Goal: Use online tool/utility: Utilize a website feature to perform a specific function

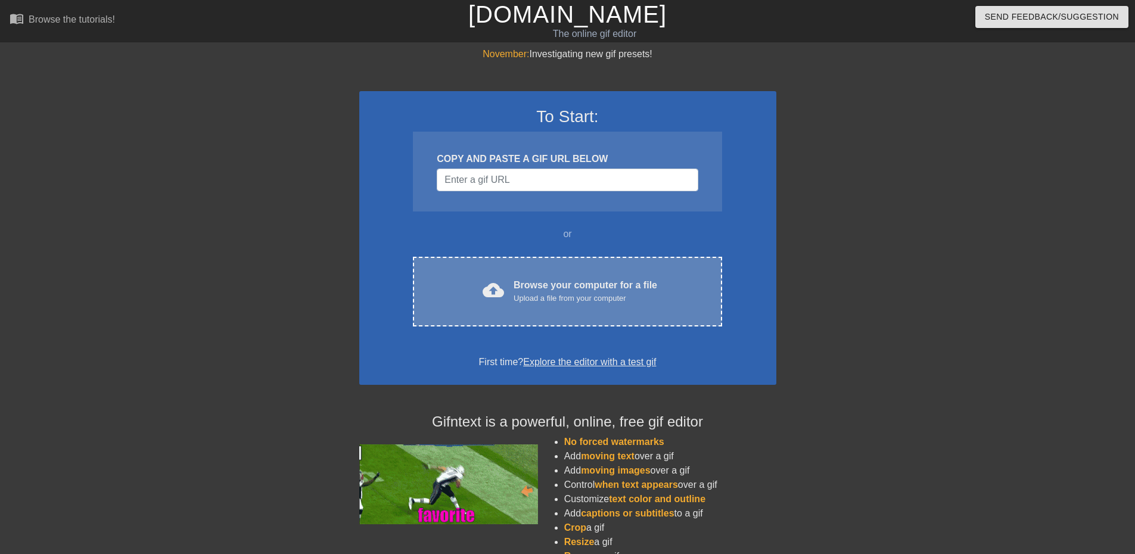
click at [548, 278] on div "Browse your computer for a file Upload a file from your computer" at bounding box center [586, 291] width 144 height 26
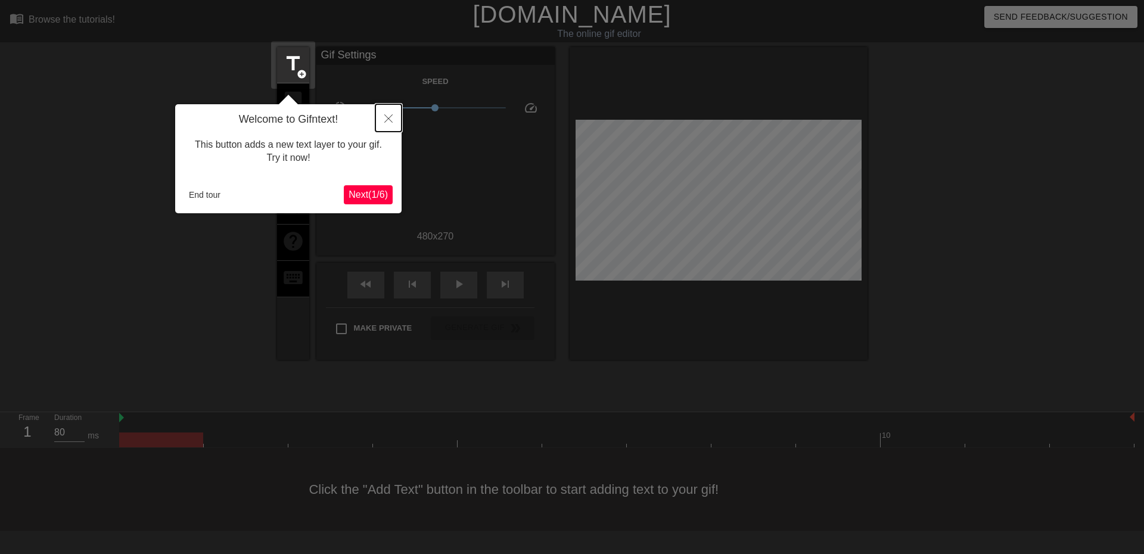
click at [389, 123] on icon "Close" at bounding box center [388, 118] width 8 height 8
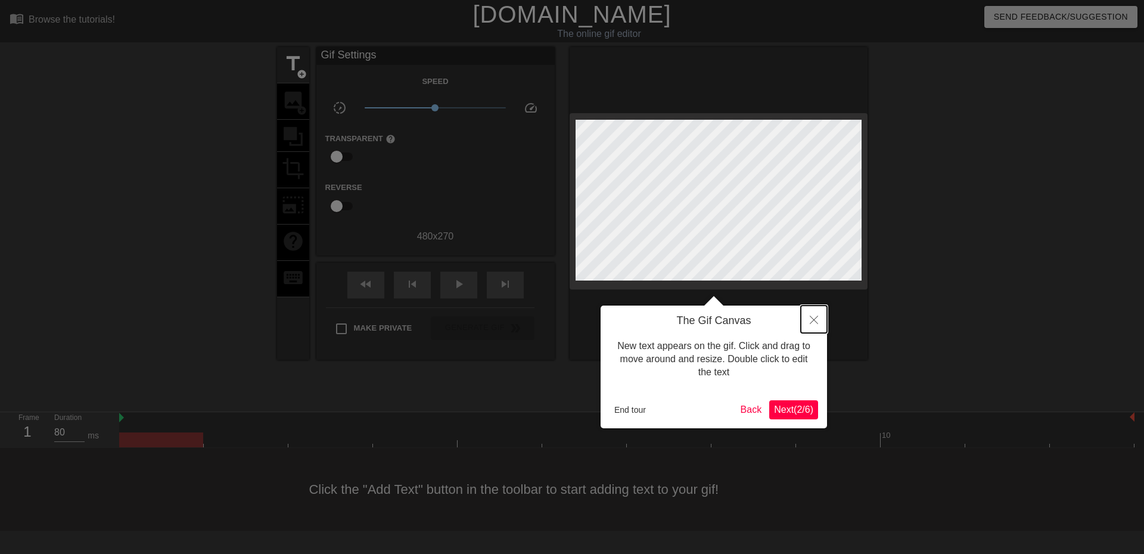
click at [810, 322] on icon "Close" at bounding box center [814, 320] width 8 height 8
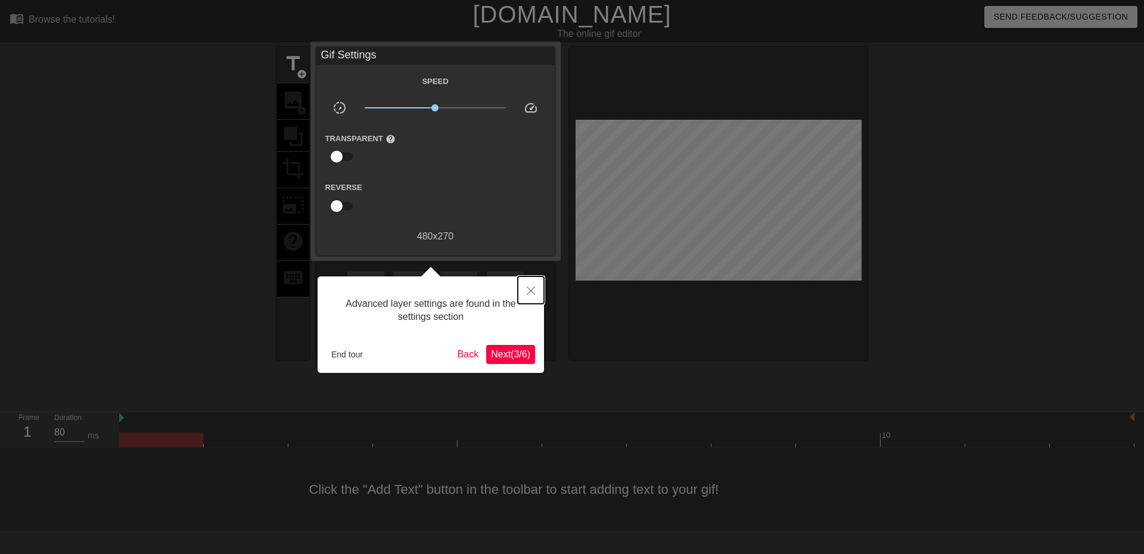
click at [533, 289] on icon "Close" at bounding box center [531, 291] width 8 height 8
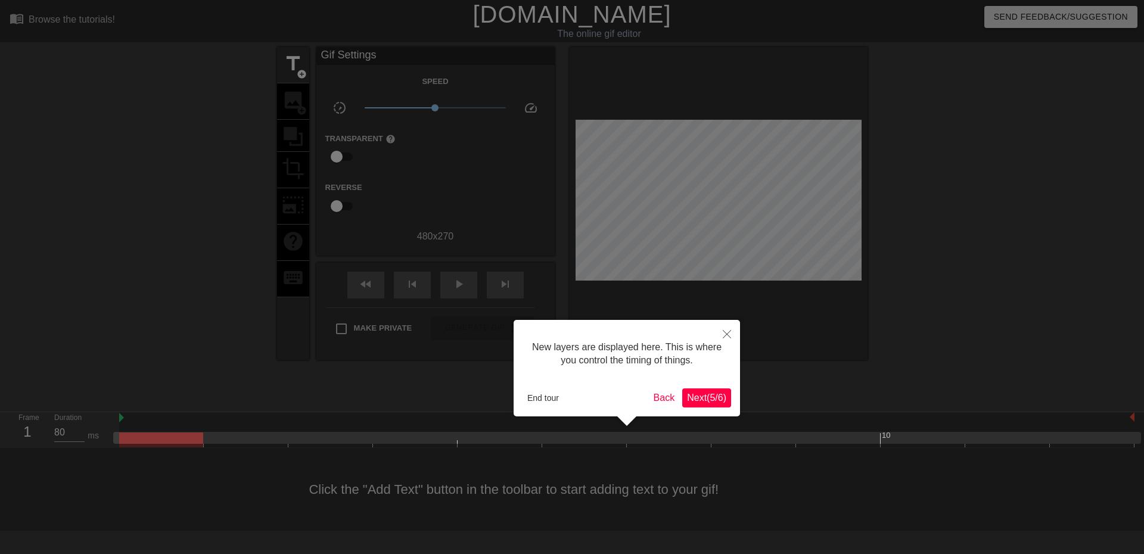
scroll to position [10, 0]
click at [728, 334] on icon "Close" at bounding box center [727, 334] width 8 height 8
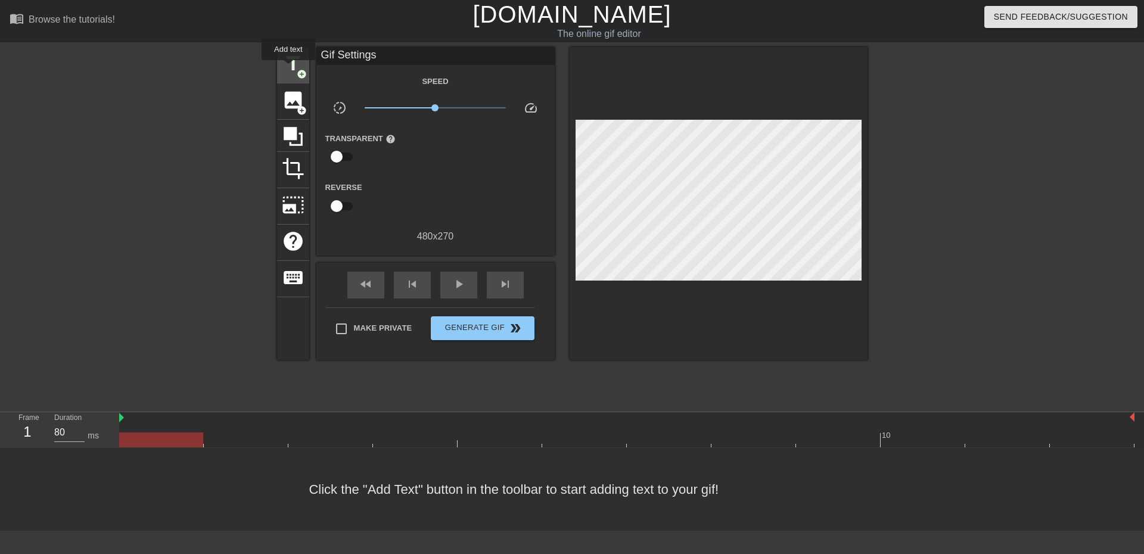
click at [282, 65] on span "title" at bounding box center [293, 63] width 23 height 23
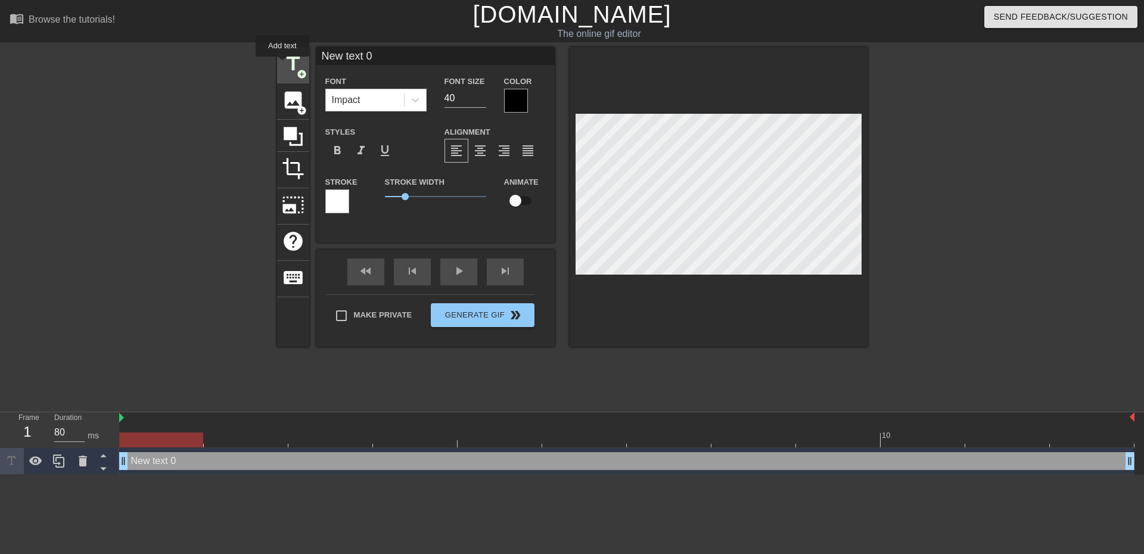
scroll to position [0, 0]
click at [511, 113] on div "Font Impact Font Size 40 Color Styles format_bold format_italic format_underlin…" at bounding box center [435, 149] width 220 height 150
click at [512, 107] on div at bounding box center [516, 101] width 24 height 24
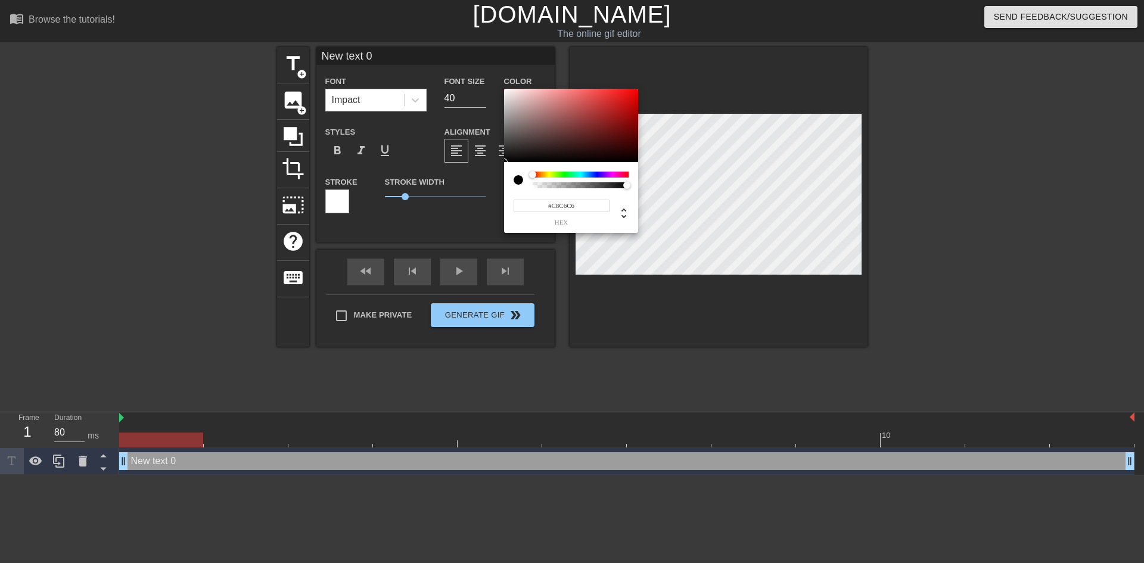
type input "#FFFFFF"
drag, startPoint x: 498, startPoint y: 95, endPoint x: 483, endPoint y: 73, distance: 27.1
click at [483, 73] on div "#FFFFFF hex" at bounding box center [572, 281] width 1144 height 563
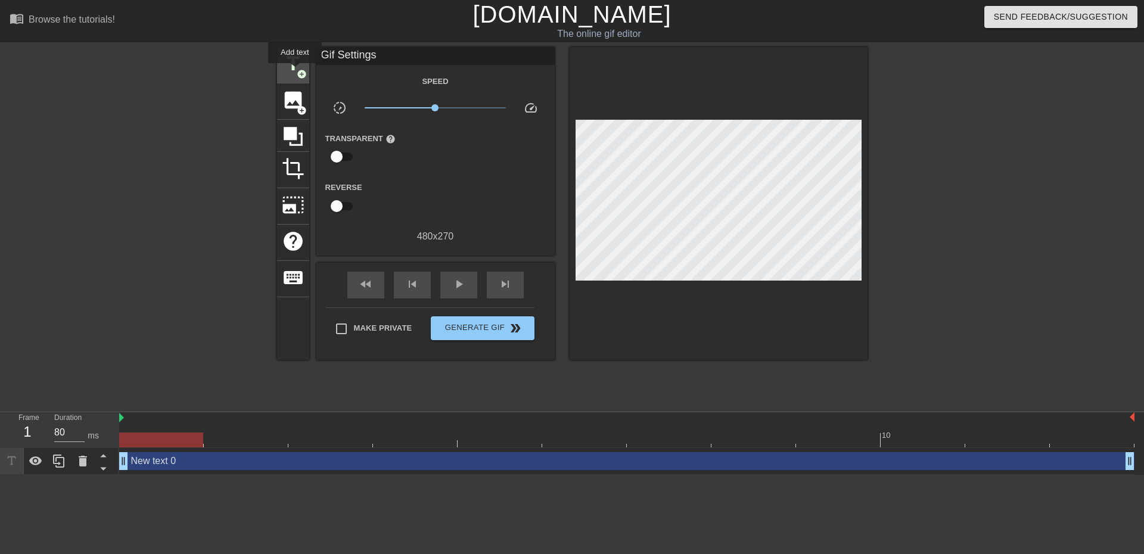
click at [288, 67] on span "title" at bounding box center [293, 63] width 23 height 23
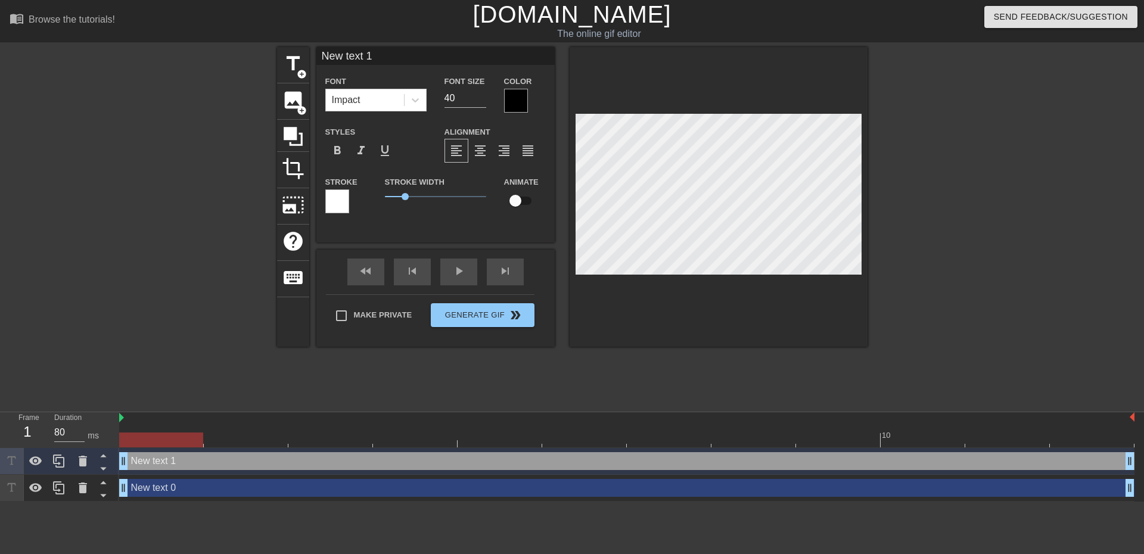
click at [399, 459] on div "New text 1 drag_handle drag_handle" at bounding box center [626, 461] width 1015 height 18
click at [394, 468] on div "New text 1 drag_handle drag_handle" at bounding box center [626, 461] width 1015 height 18
click at [409, 486] on div "New text 0 drag_handle drag_handle" at bounding box center [626, 488] width 1015 height 18
type input "New text 0"
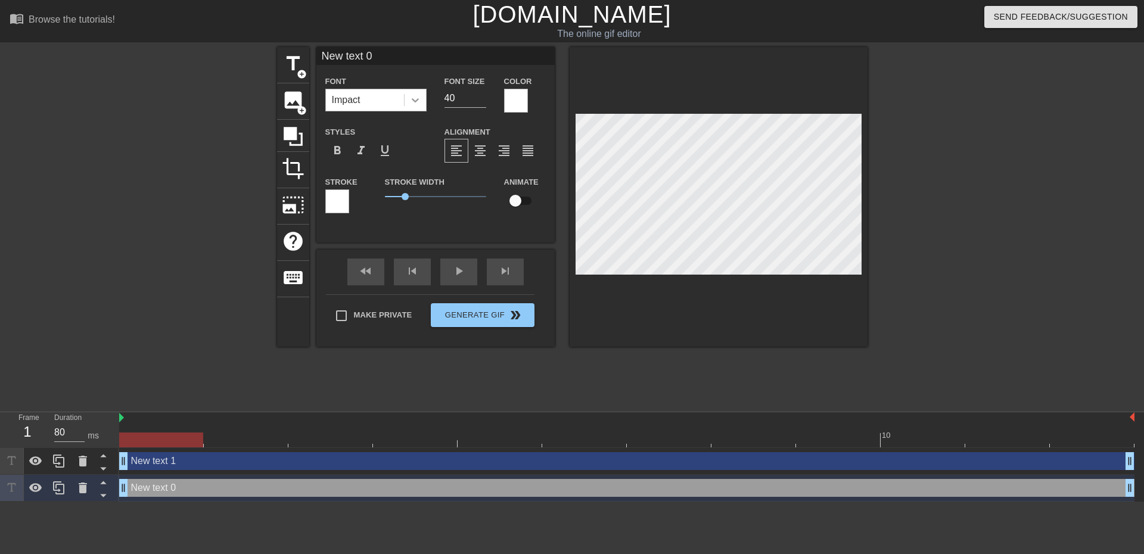
drag, startPoint x: 459, startPoint y: 94, endPoint x: 421, endPoint y: 89, distance: 38.4
click at [422, 89] on div "Font Impact Font Size 40 Color" at bounding box center [435, 93] width 238 height 39
type input "30"
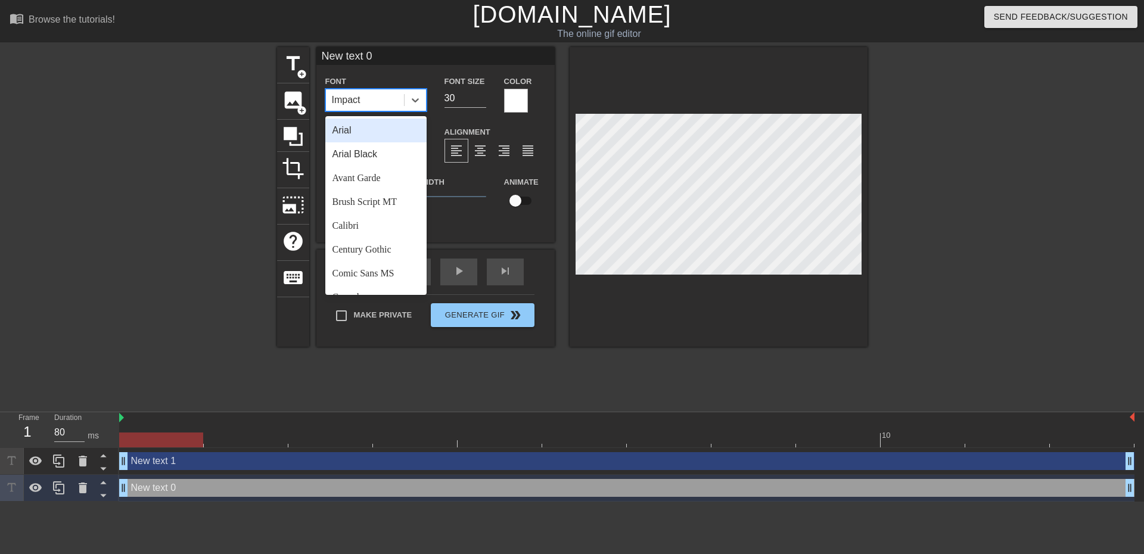
click at [369, 101] on div "Impact" at bounding box center [365, 99] width 78 height 21
click at [369, 254] on div "Trebuchet MS" at bounding box center [375, 257] width 101 height 24
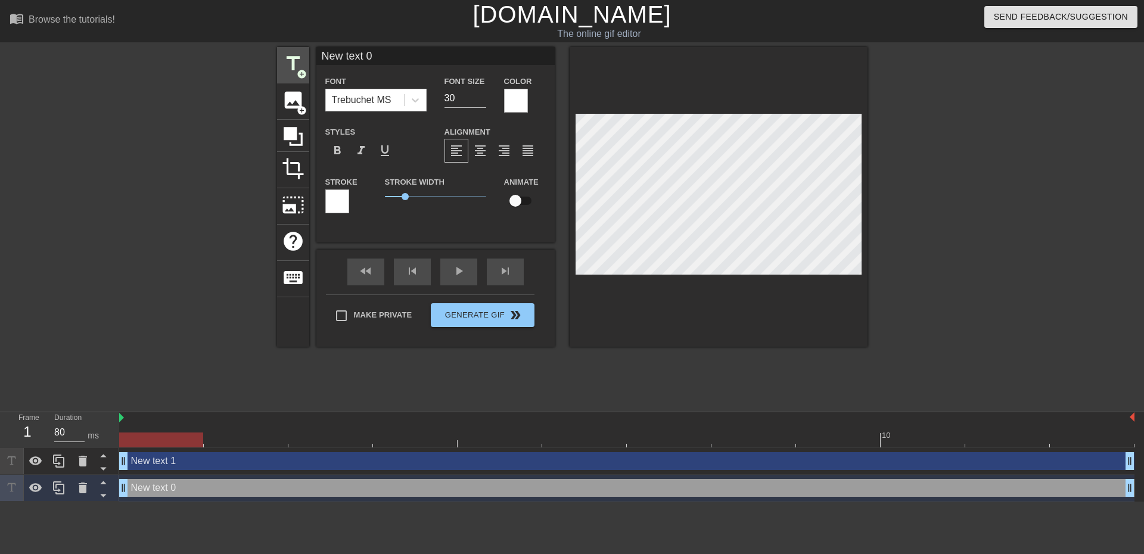
drag, startPoint x: 381, startPoint y: 58, endPoint x: 294, endPoint y: 52, distance: 87.2
click at [294, 52] on div "title add_circle image add_circle crop photo_size_select_large help keyboard Ne…" at bounding box center [572, 197] width 591 height 300
paste input "Ópio"
type input "New text 1"
type input "40"
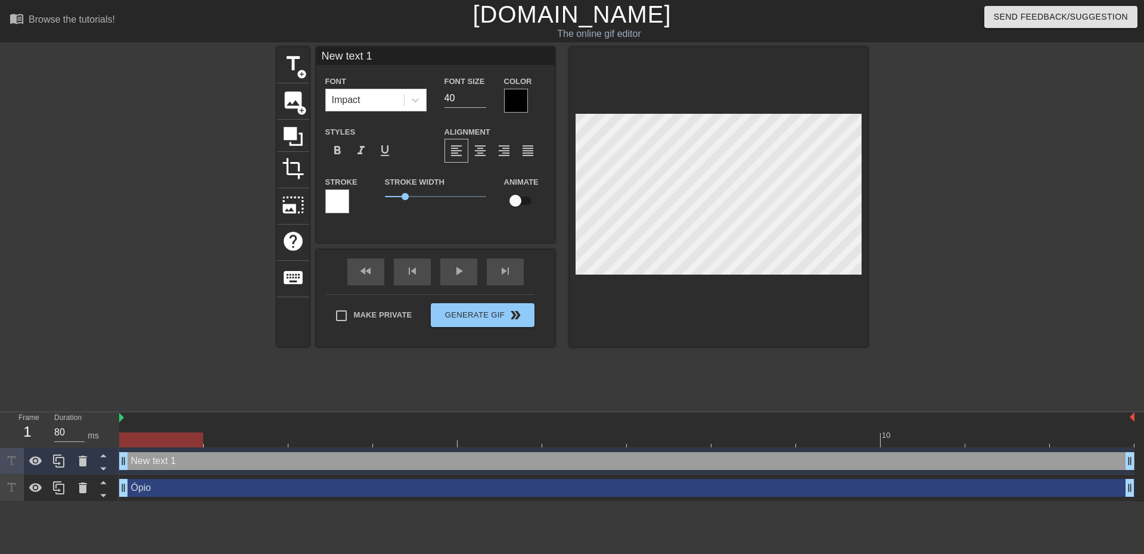
click at [582, 461] on div "New text 1 drag_handle drag_handle" at bounding box center [626, 461] width 1015 height 18
click at [610, 489] on div "Ópio drag_handle drag_handle" at bounding box center [626, 488] width 1015 height 18
type input "Ópio"
type input "30"
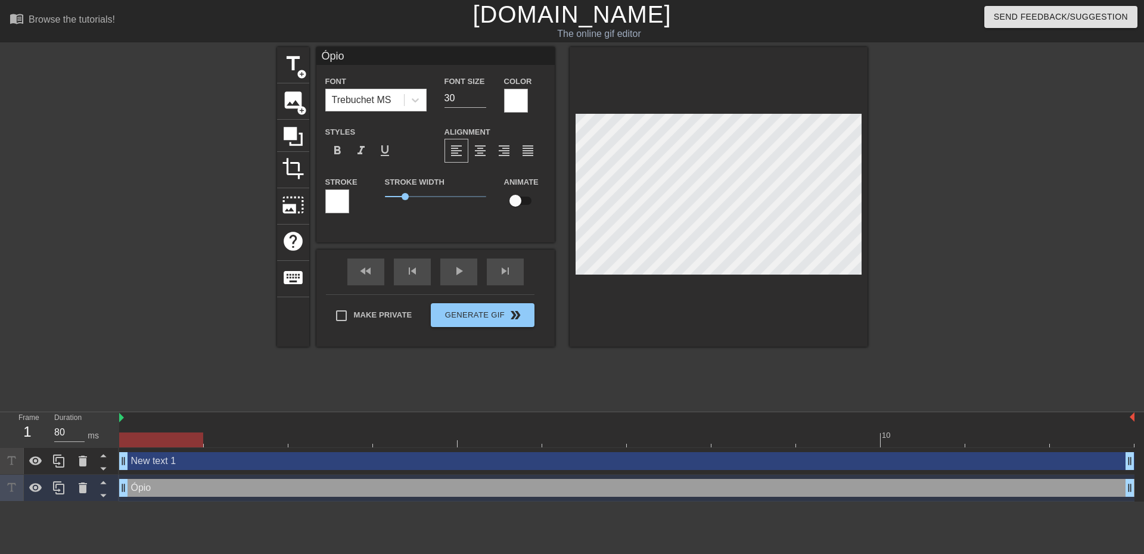
click at [379, 464] on div "New text 1 drag_handle drag_handle" at bounding box center [626, 461] width 1015 height 18
type input "New text 1"
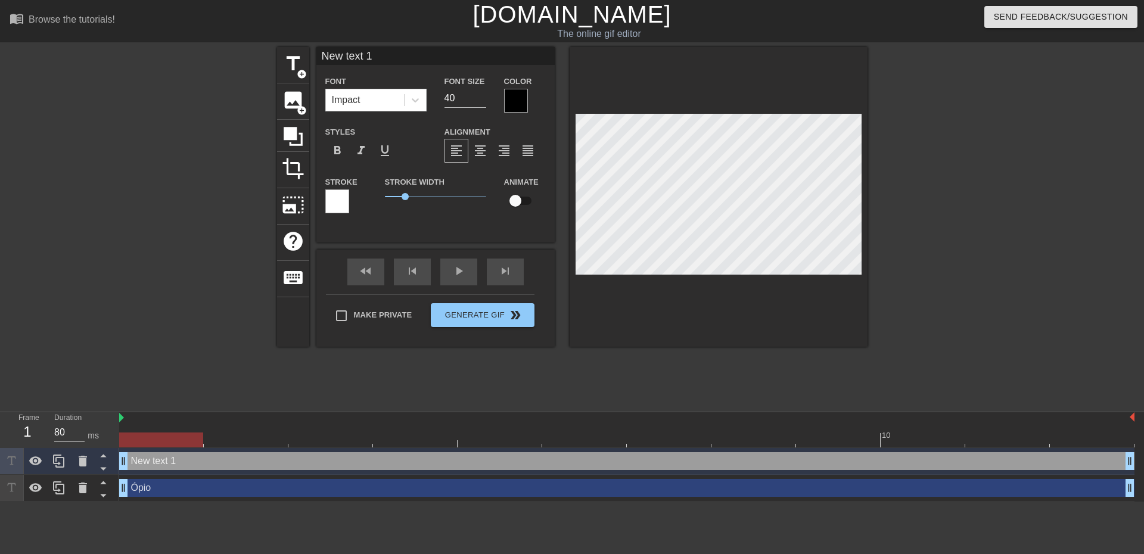
click at [425, 467] on div "New text 1 drag_handle drag_handle" at bounding box center [626, 461] width 1015 height 18
drag, startPoint x: 466, startPoint y: 97, endPoint x: 411, endPoint y: 97, distance: 55.4
click at [414, 97] on div "Font Impact Font Size 40 Color" at bounding box center [435, 93] width 238 height 39
type input "20"
click at [511, 105] on div at bounding box center [516, 101] width 24 height 24
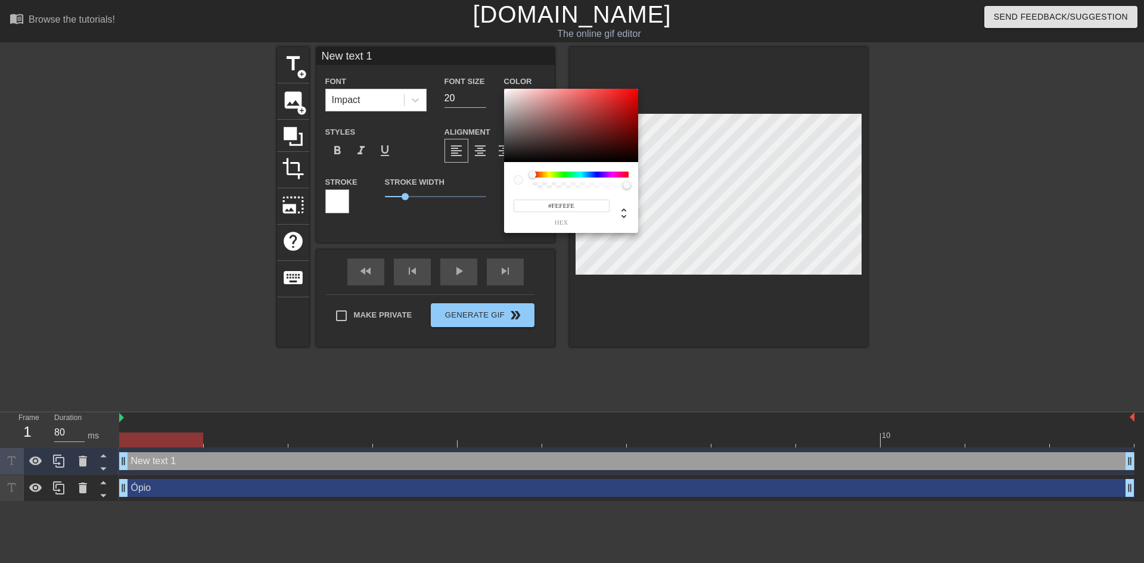
type input "#FFFFFF"
drag, startPoint x: 506, startPoint y: 94, endPoint x: 504, endPoint y: 82, distance: 11.6
click at [504, 82] on div "#FFFFFF hex" at bounding box center [572, 281] width 1144 height 563
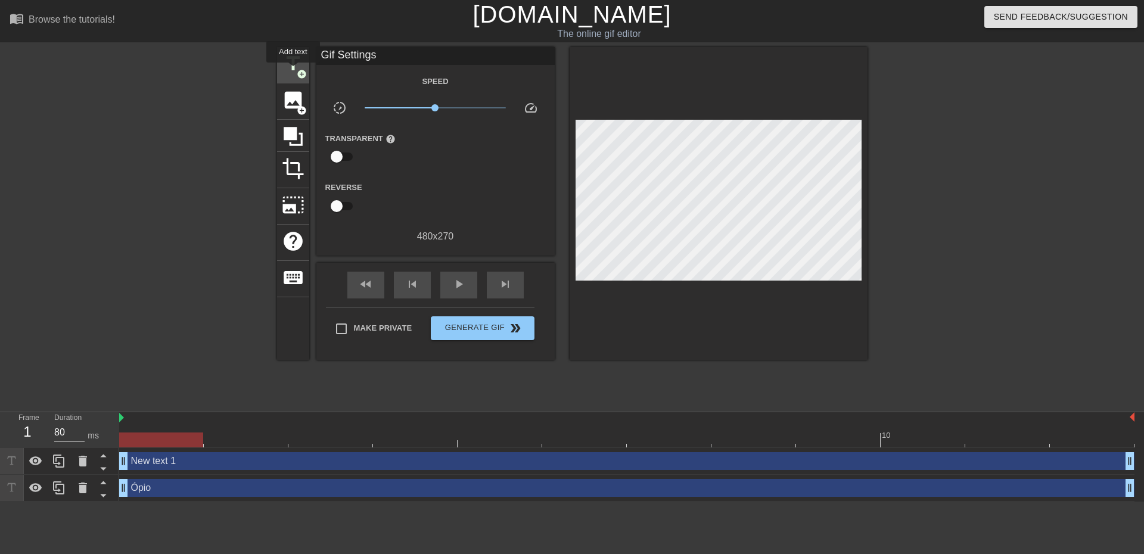
click at [293, 71] on span "title" at bounding box center [293, 63] width 23 height 23
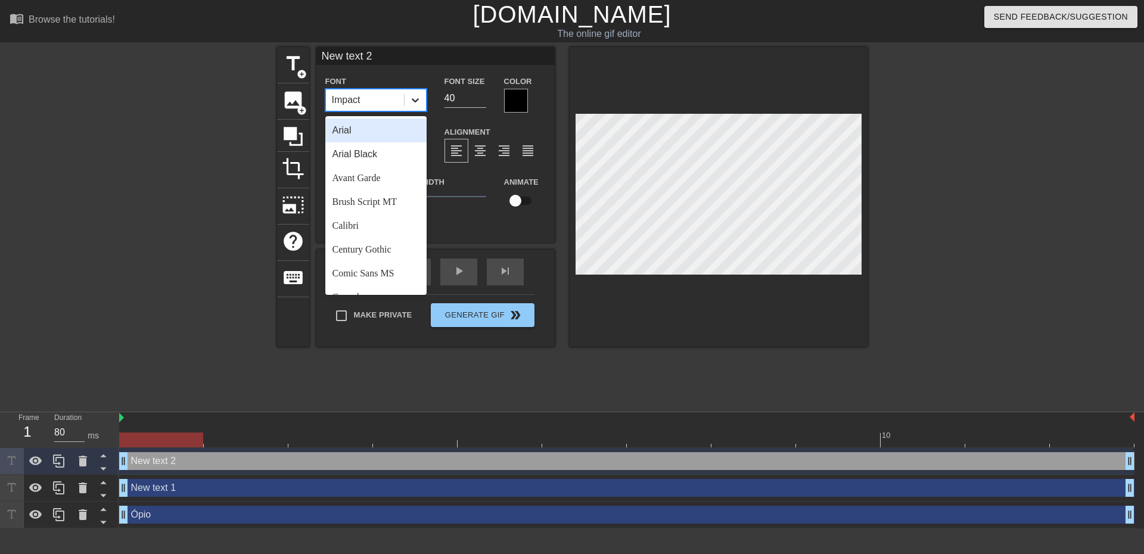
click at [418, 102] on icon at bounding box center [415, 100] width 12 height 12
click at [371, 257] on div "Trebuchet MS" at bounding box center [375, 257] width 101 height 24
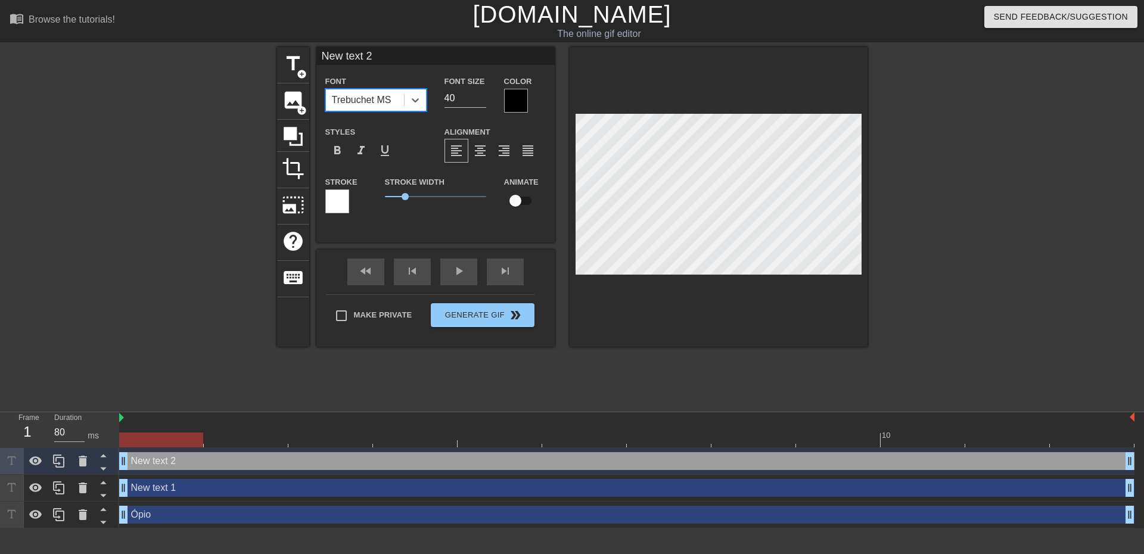
click at [505, 98] on div at bounding box center [516, 101] width 24 height 24
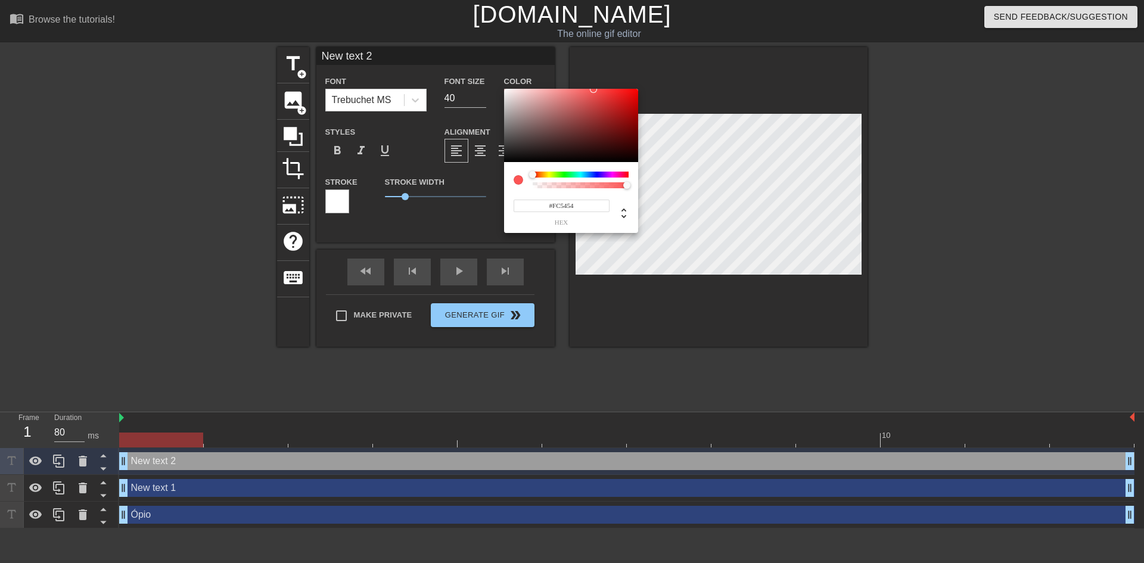
type input "#FFFFFF"
drag, startPoint x: 522, startPoint y: 100, endPoint x: 498, endPoint y: 85, distance: 28.6
click at [498, 85] on div "#FFFFFF hex" at bounding box center [572, 281] width 1144 height 563
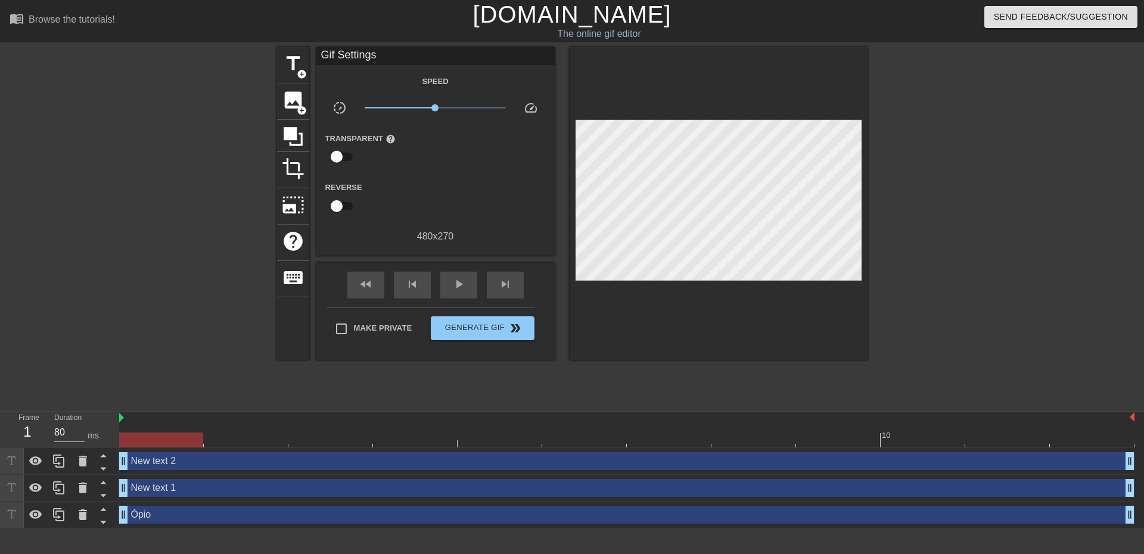
click at [237, 486] on div "New text 1 drag_handle drag_handle" at bounding box center [626, 488] width 1015 height 18
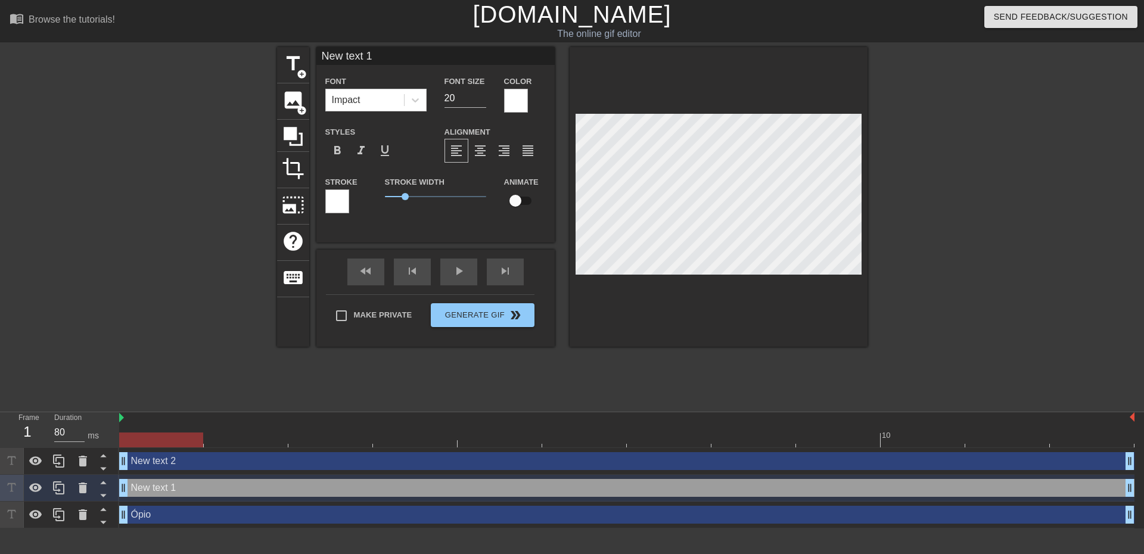
drag, startPoint x: 386, startPoint y: 57, endPoint x: 300, endPoint y: 45, distance: 87.2
click at [300, 45] on div "menu_book Browse the tutorials! Gifntext.com The online gif editor Send Feedbac…" at bounding box center [572, 264] width 1144 height 529
paste input "Conversas de Café"
type input "Conversas de Café"
drag, startPoint x: 459, startPoint y: 99, endPoint x: 415, endPoint y: 95, distance: 43.7
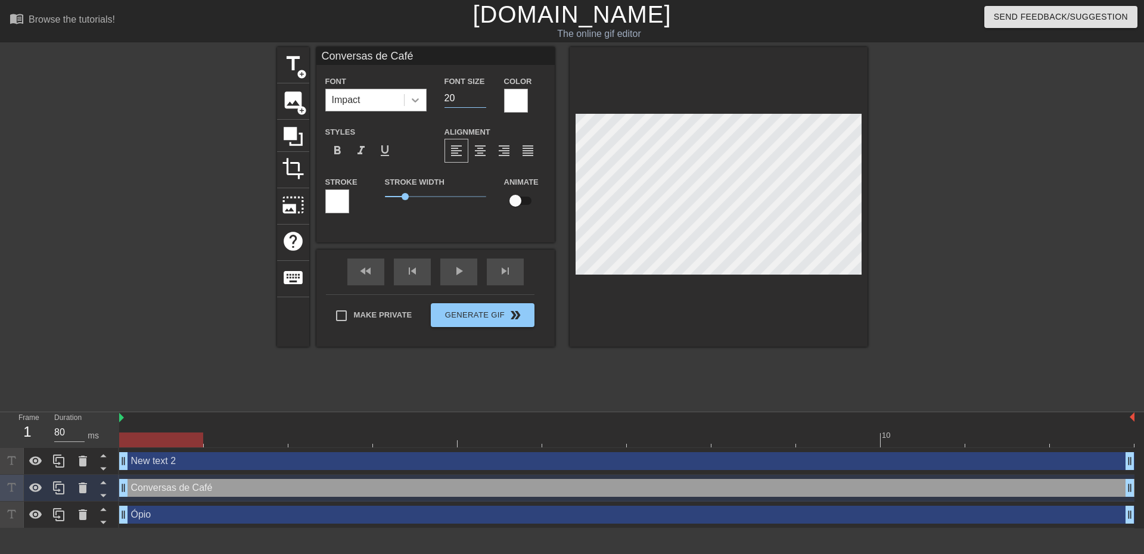
click at [421, 95] on div "Font Impact Font Size 20 Color" at bounding box center [435, 93] width 238 height 39
type input "30"
click at [594, 483] on div "Conversas de Café drag_handle drag_handle" at bounding box center [626, 488] width 1015 height 18
drag, startPoint x: 438, startPoint y: 58, endPoint x: 278, endPoint y: 44, distance: 160.3
click at [266, 41] on div "menu_book Browse the tutorials! Gifntext.com The online gif editor Send Feedbac…" at bounding box center [572, 264] width 1144 height 529
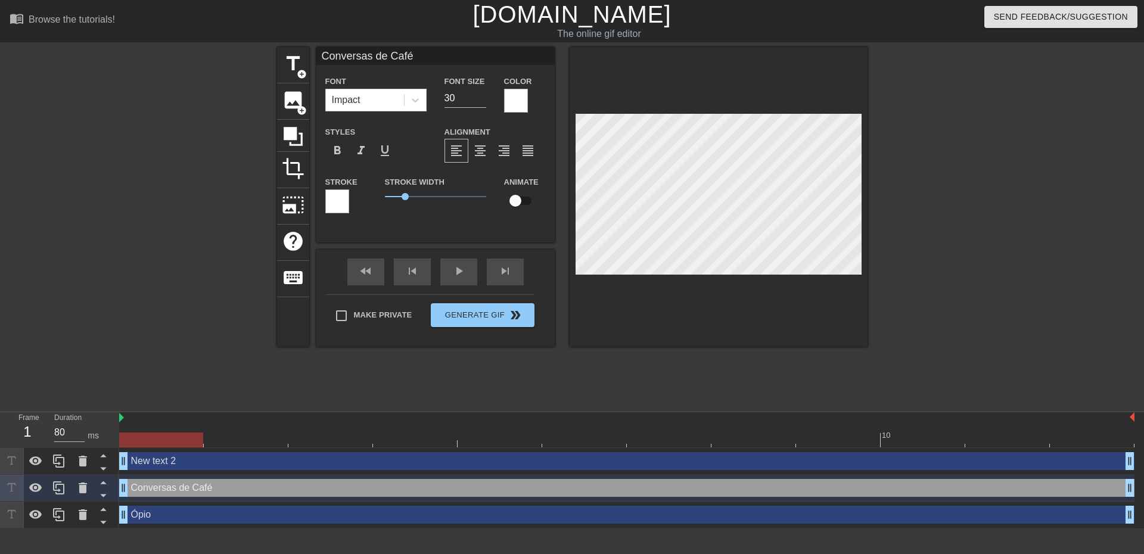
paste input "-CC-"
type input "-CC-"
click at [511, 101] on div at bounding box center [516, 101] width 24 height 24
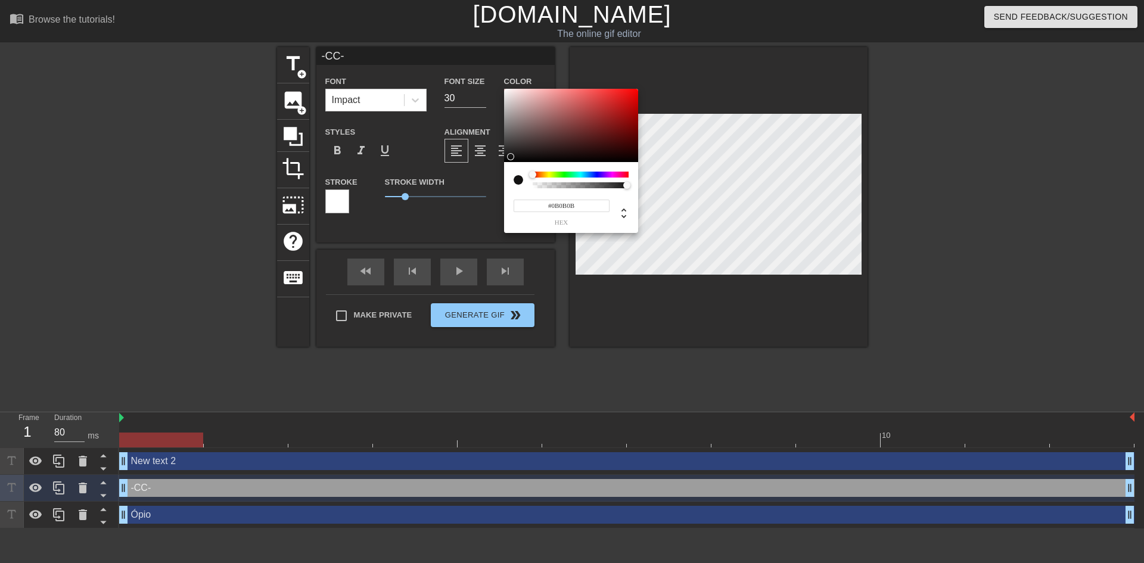
type input "#070707"
drag, startPoint x: 544, startPoint y: 136, endPoint x: 489, endPoint y: 161, distance: 60.3
click at [491, 160] on div "#070707 hex" at bounding box center [572, 281] width 1144 height 563
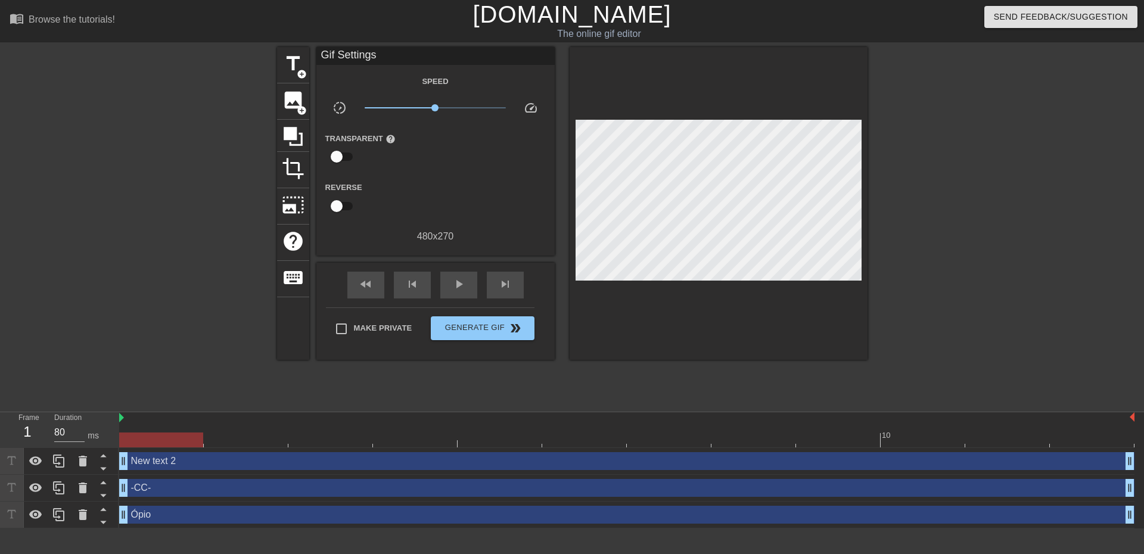
click at [523, 487] on div "-CC- drag_handle drag_handle" at bounding box center [626, 488] width 1015 height 18
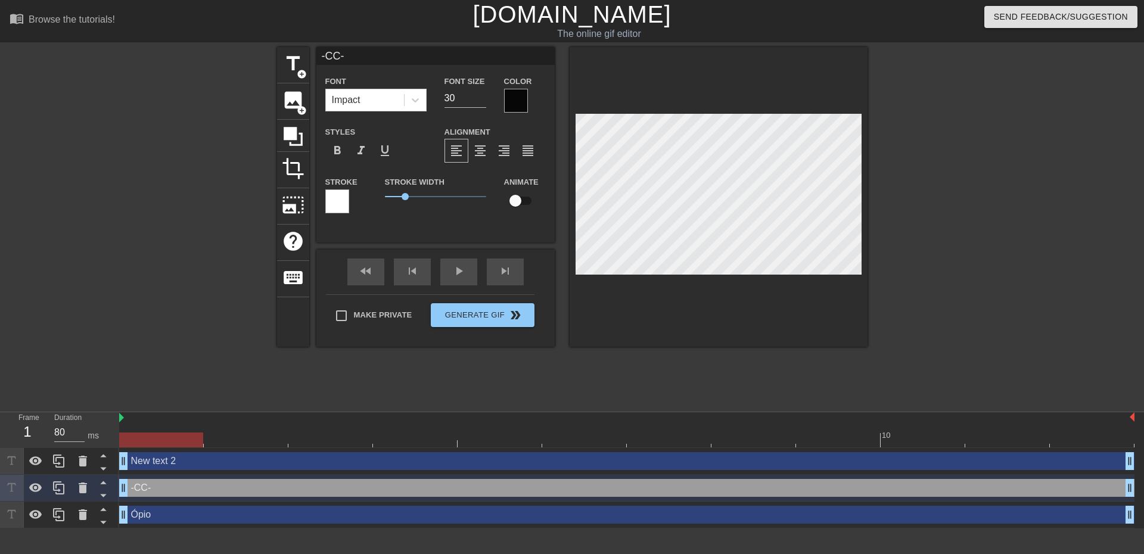
click at [337, 205] on div at bounding box center [337, 201] width 24 height 24
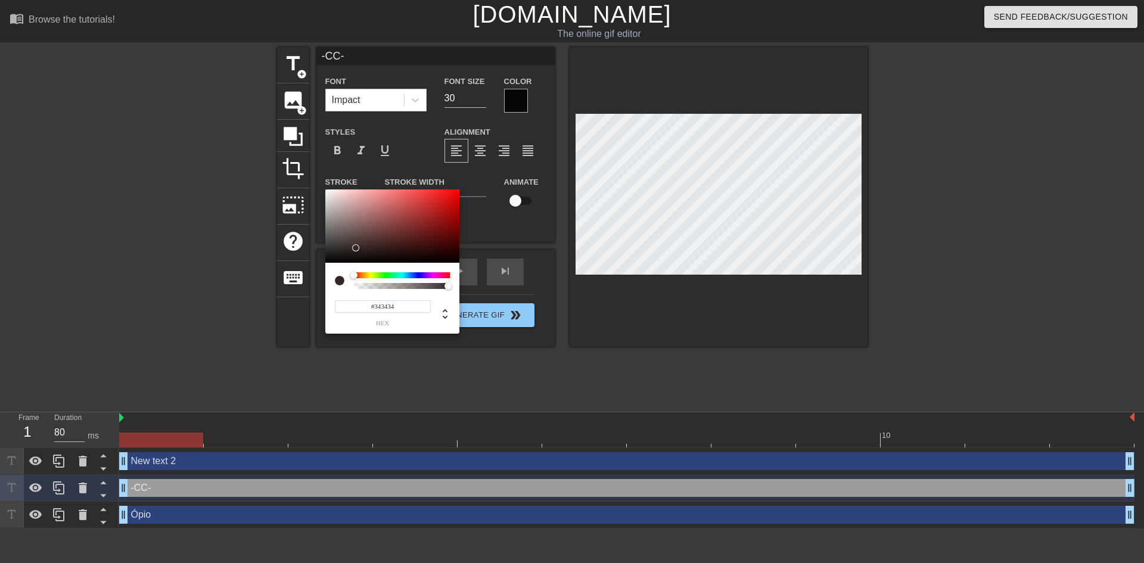
type input "#000000"
drag, startPoint x: 397, startPoint y: 223, endPoint x: 317, endPoint y: 264, distance: 90.1
click at [317, 264] on div "#000000 hex" at bounding box center [572, 281] width 1144 height 563
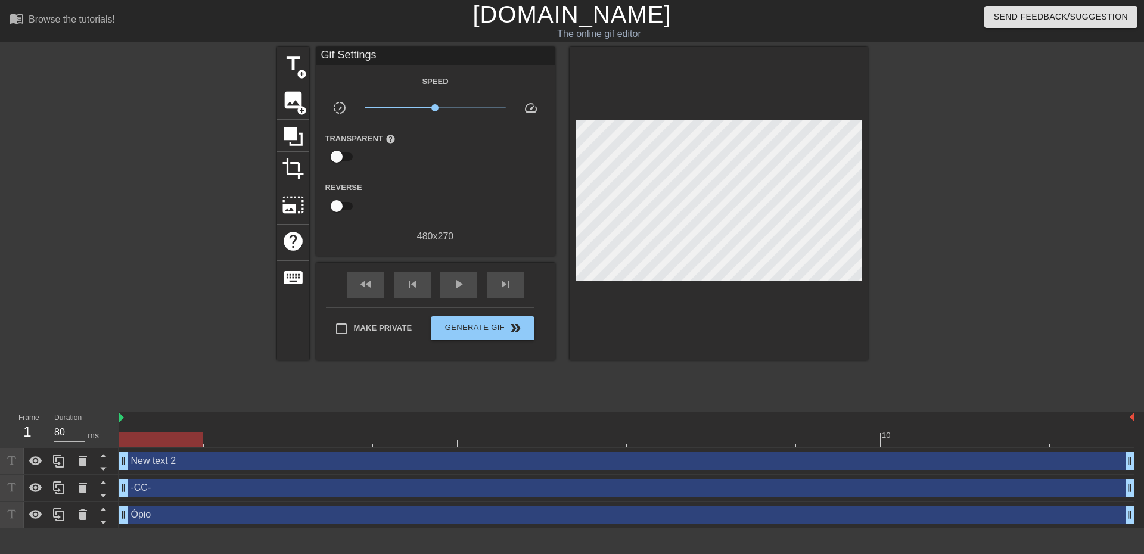
click at [501, 460] on div "New text 2 drag_handle drag_handle" at bounding box center [626, 461] width 1015 height 18
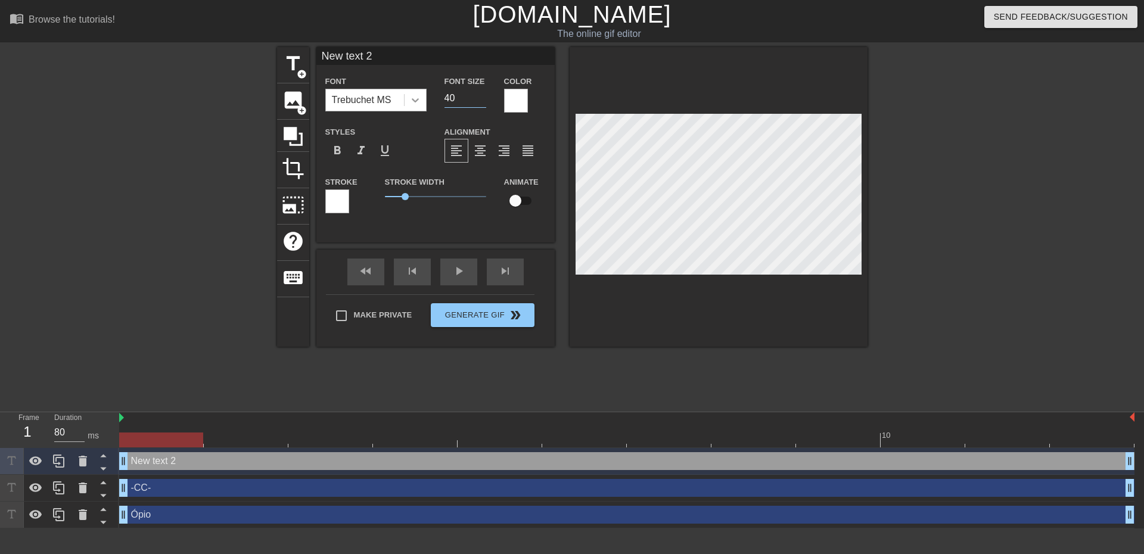
drag, startPoint x: 460, startPoint y: 100, endPoint x: 415, endPoint y: 97, distance: 44.8
click at [415, 97] on div "Font Trebuchet MS Font Size 40 Color" at bounding box center [435, 93] width 238 height 39
type input "30"
click at [336, 208] on div at bounding box center [337, 201] width 24 height 24
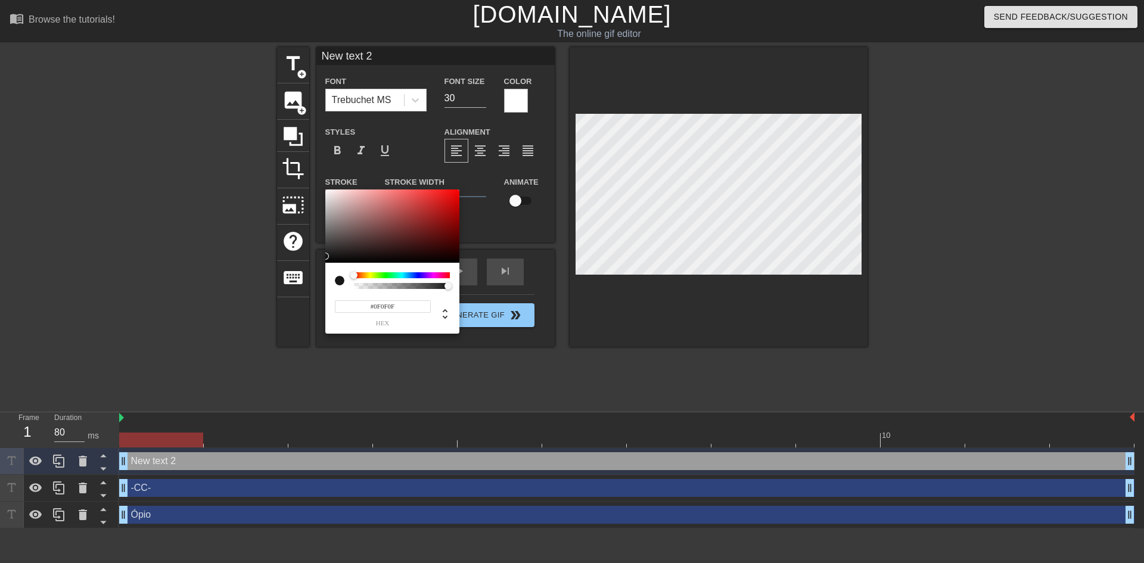
type input "#000000"
drag, startPoint x: 350, startPoint y: 210, endPoint x: 299, endPoint y: 279, distance: 86.2
click at [299, 279] on div "#000000 hex" at bounding box center [572, 281] width 1144 height 563
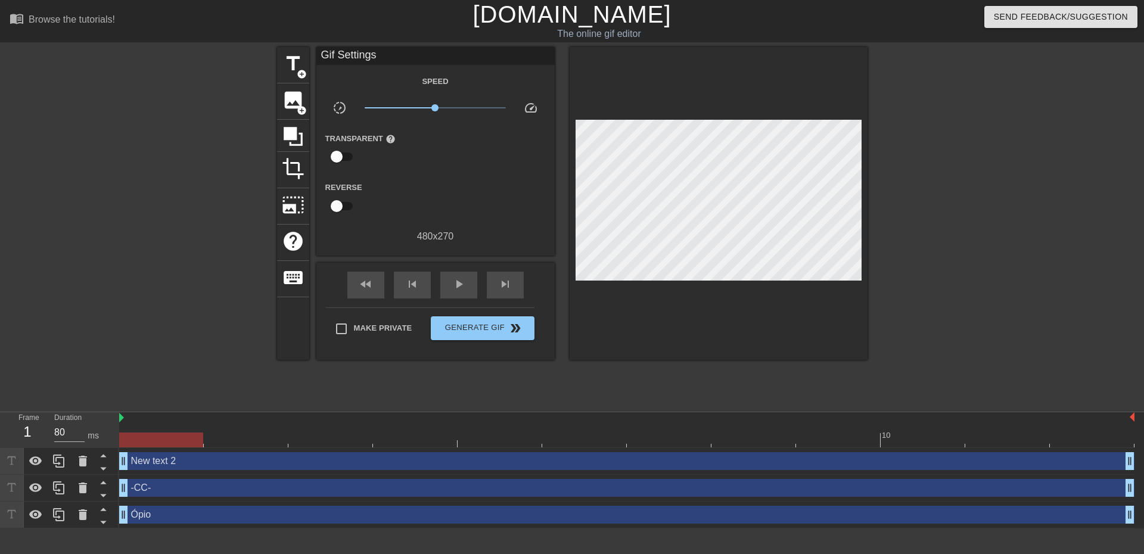
click at [470, 463] on div "New text 2 drag_handle drag_handle" at bounding box center [626, 461] width 1015 height 18
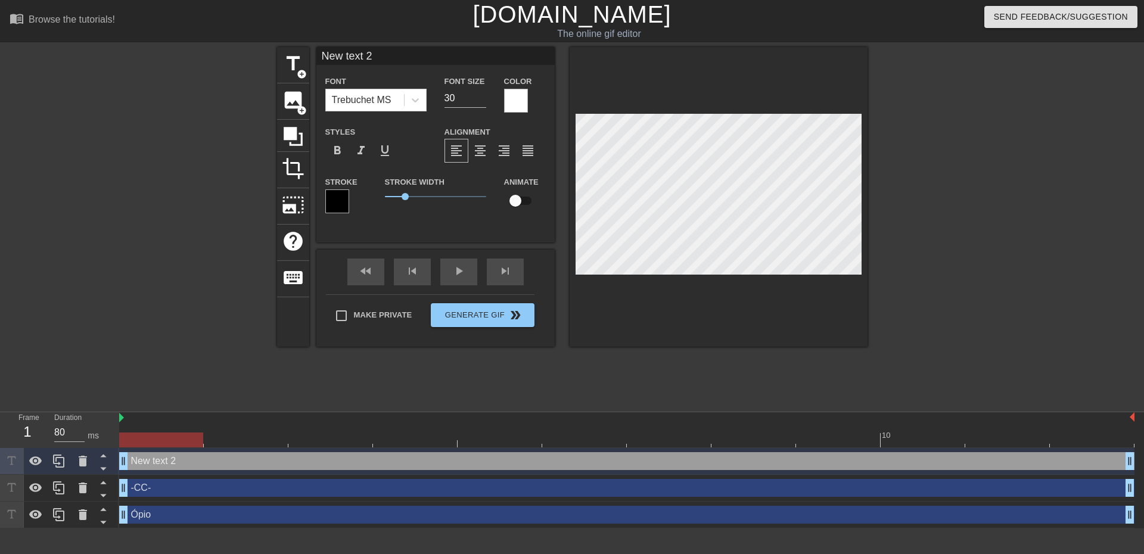
click at [506, 103] on div at bounding box center [516, 101] width 24 height 24
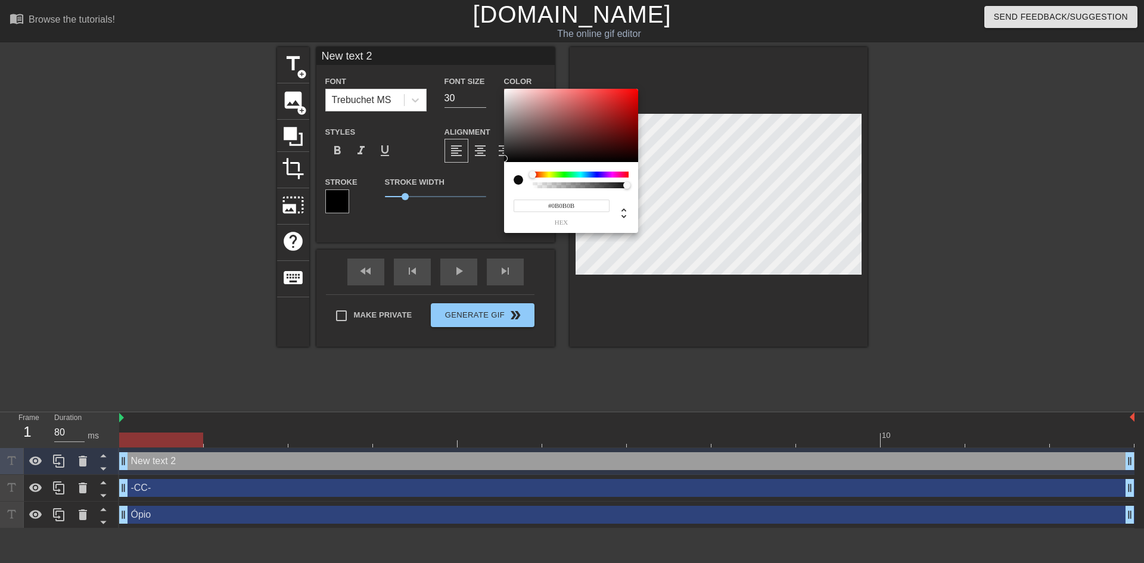
type input "#000000"
drag, startPoint x: 509, startPoint y: 141, endPoint x: 468, endPoint y: 185, distance: 60.7
click at [466, 183] on div "#000000 hex" at bounding box center [572, 281] width 1144 height 563
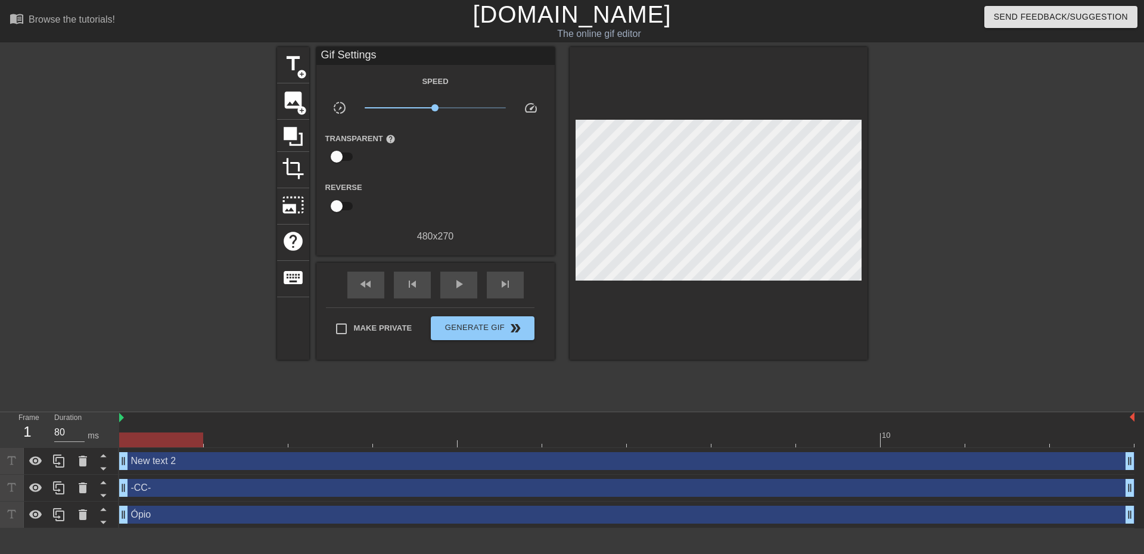
click at [461, 462] on div "New text 2 drag_handle drag_handle" at bounding box center [626, 461] width 1015 height 18
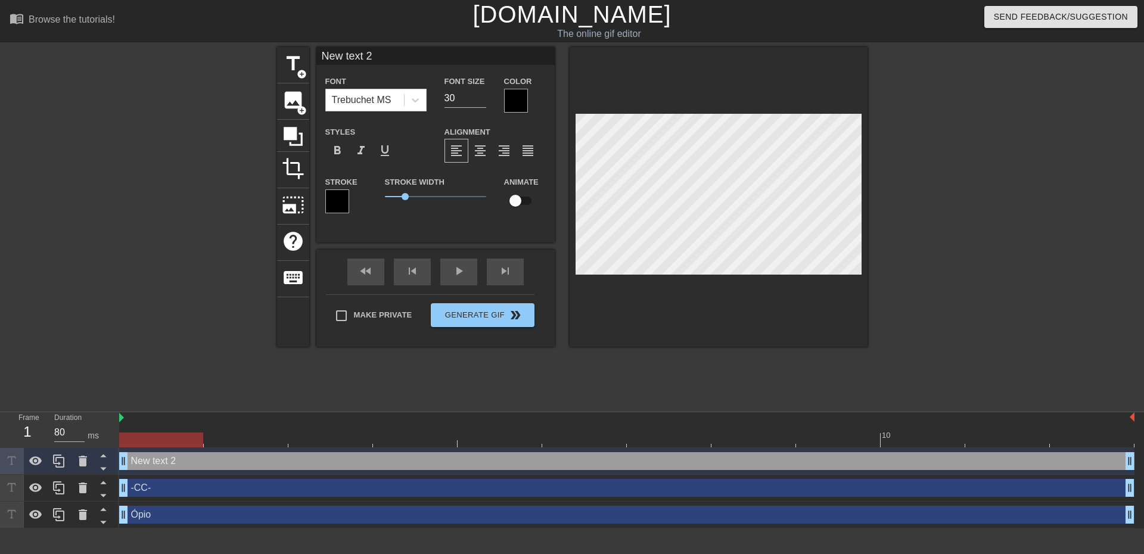
drag, startPoint x: 283, startPoint y: 54, endPoint x: 252, endPoint y: 51, distance: 31.1
click at [252, 51] on div "title add_circle image add_circle crop photo_size_select_large help keyboard Ne…" at bounding box center [572, 226] width 1144 height 358
paste input "*CC*"
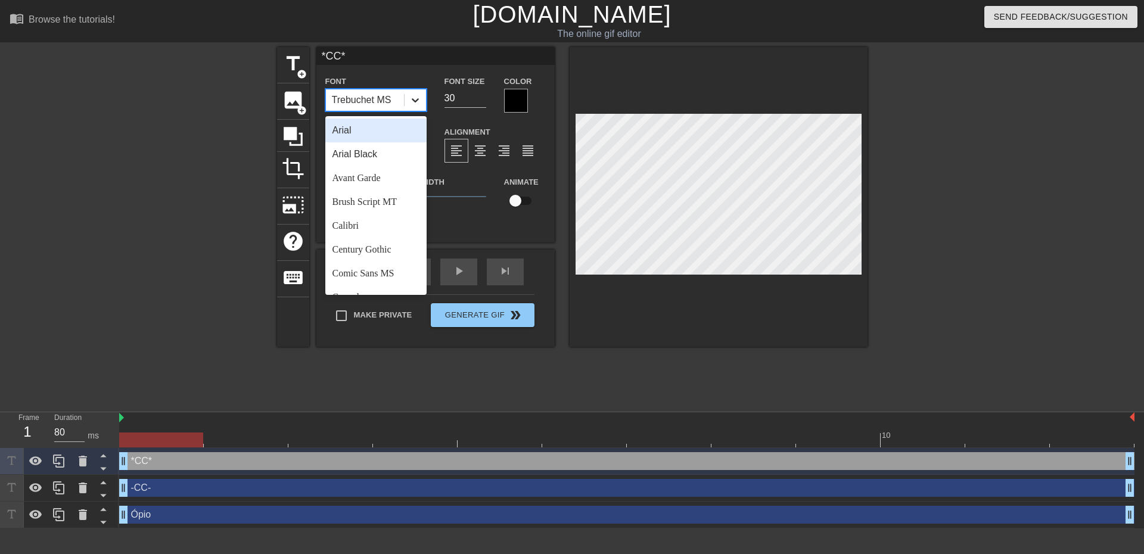
click at [412, 100] on icon at bounding box center [415, 100] width 12 height 12
click at [328, 484] on div "-CC- drag_handle drag_handle" at bounding box center [626, 488] width 1015 height 18
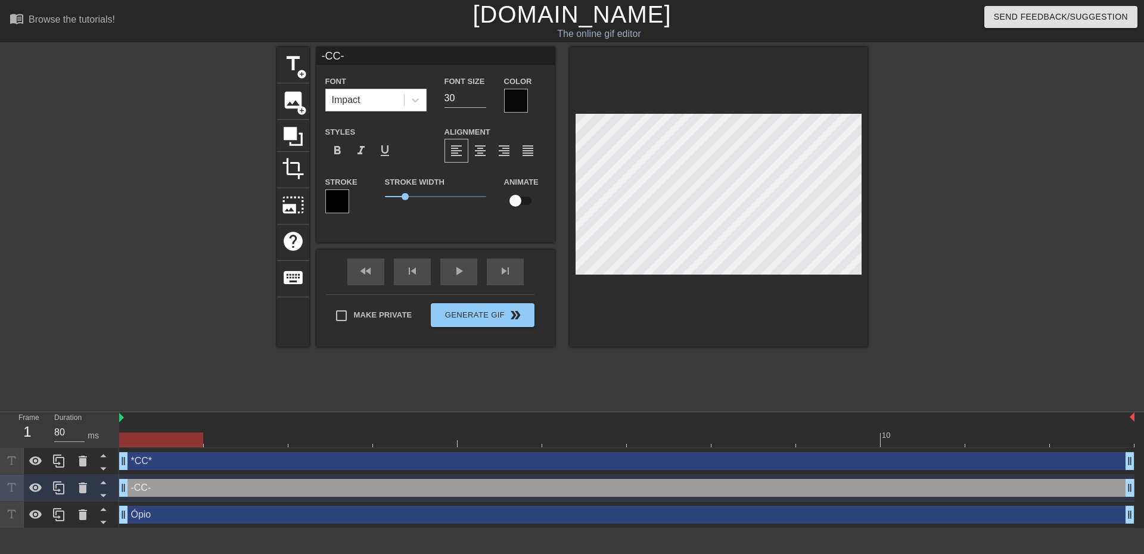
click at [352, 458] on div "*CC* drag_handle drag_handle" at bounding box center [626, 461] width 1015 height 18
type input "*CC*"
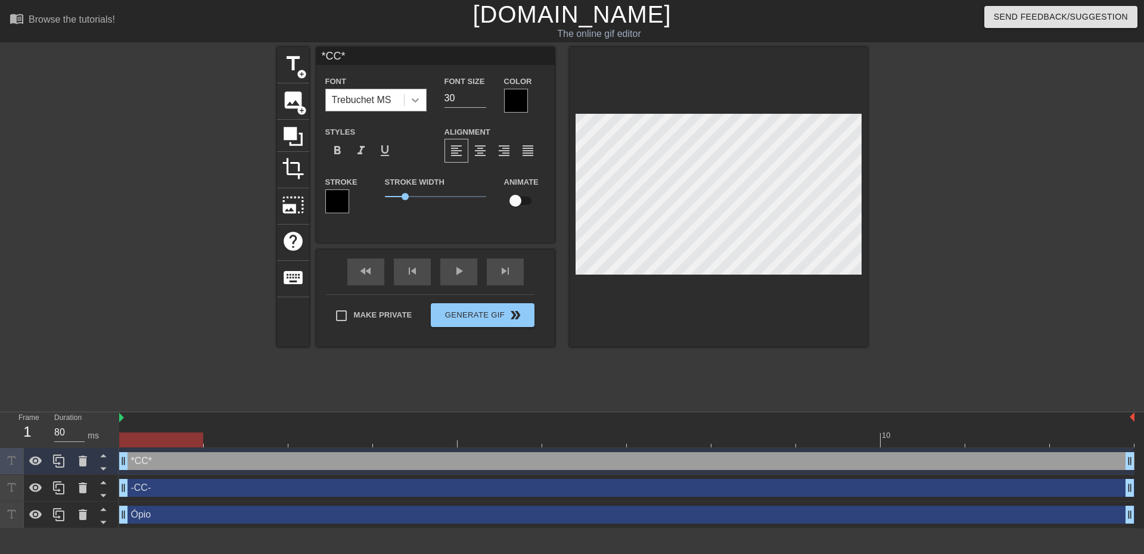
click at [408, 98] on div at bounding box center [415, 99] width 21 height 21
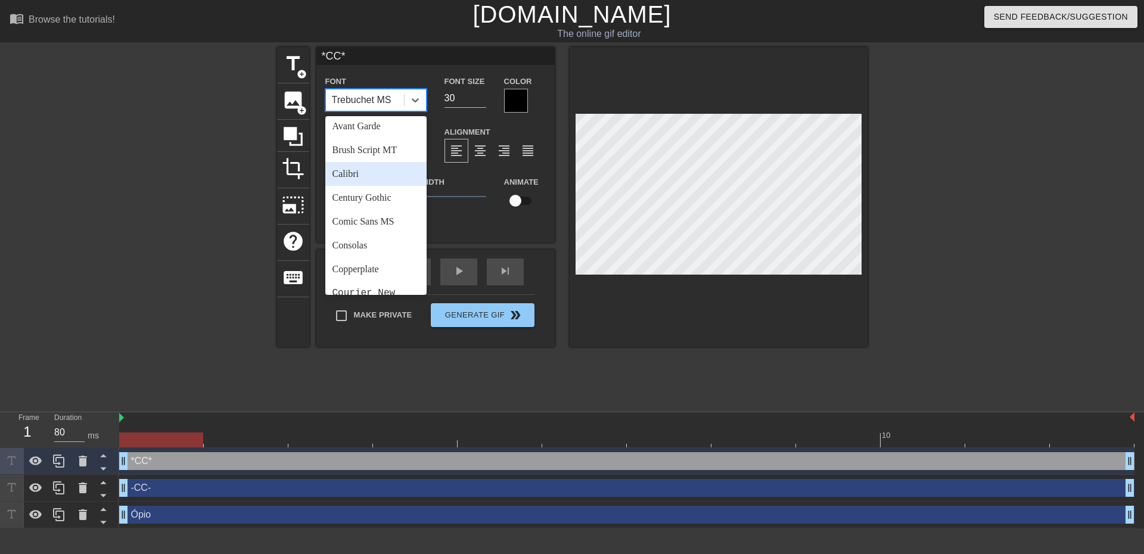
scroll to position [179, 0]
click at [353, 261] on div "Impact" at bounding box center [375, 262] width 101 height 24
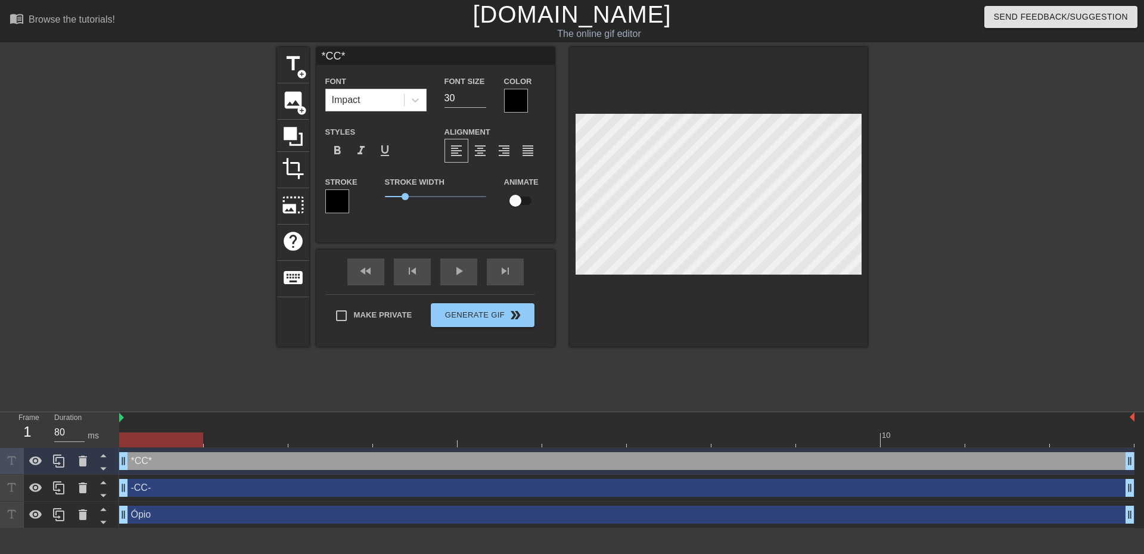
click at [675, 396] on div "title add_circle image add_circle crop photo_size_select_large help keyboard *C…" at bounding box center [572, 226] width 591 height 358
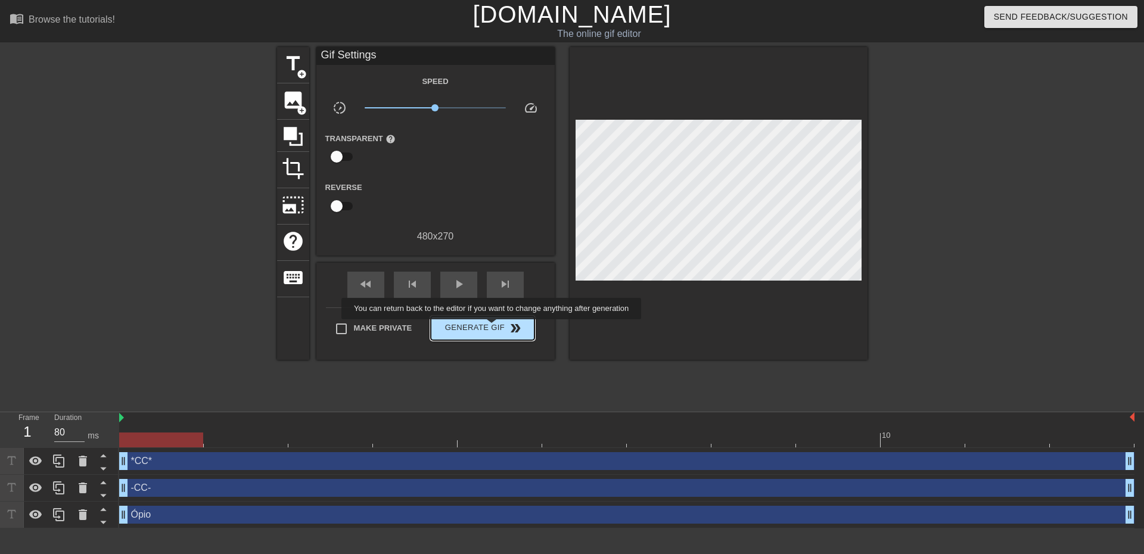
click at [493, 328] on span "Generate Gif double_arrow" at bounding box center [483, 328] width 94 height 14
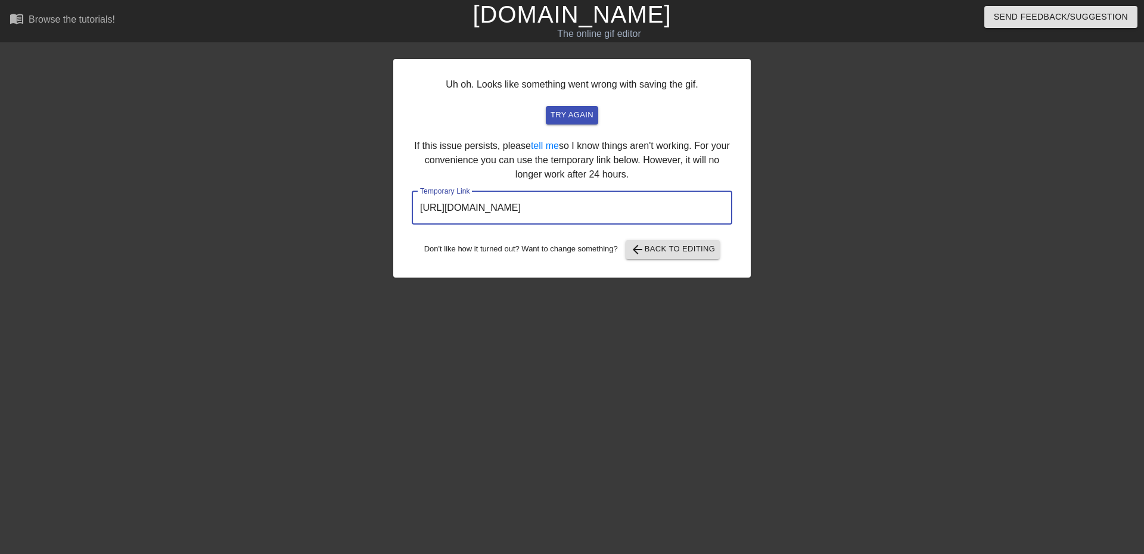
drag, startPoint x: 679, startPoint y: 209, endPoint x: 366, endPoint y: 195, distance: 313.1
click at [377, 200] on div "Uh oh. Looks like something went wrong with saving the gif. try again If this i…" at bounding box center [572, 226] width 1144 height 358
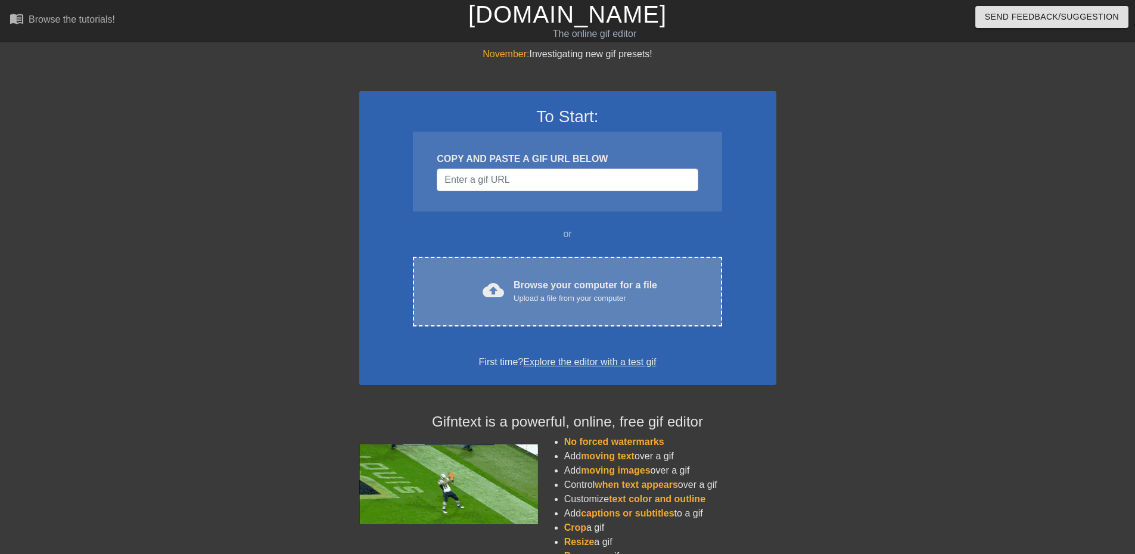
click at [638, 276] on div "cloud_upload Browse your computer for a file Upload a file from your computer C…" at bounding box center [567, 292] width 309 height 70
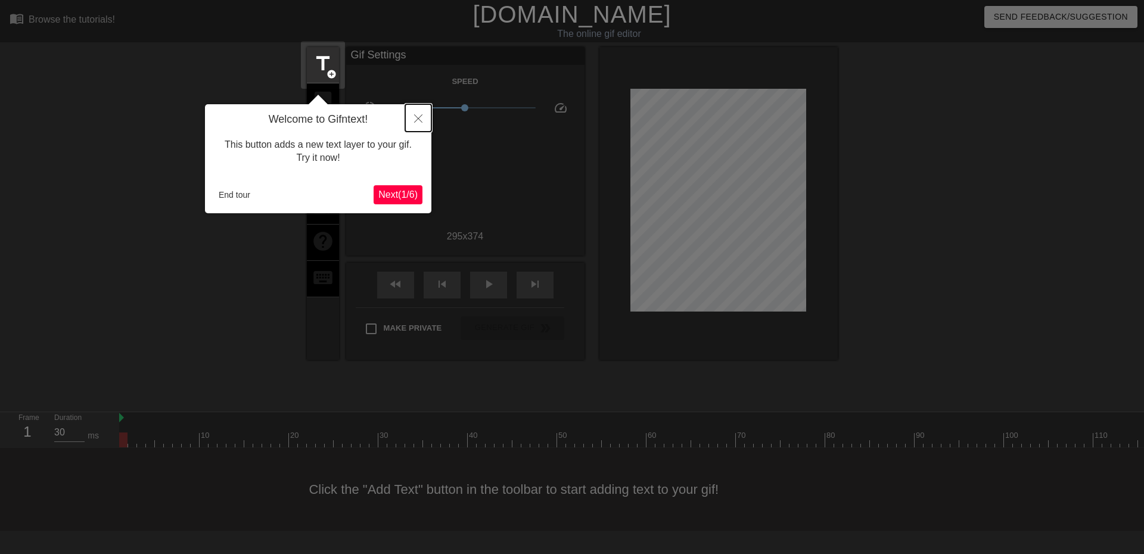
click at [418, 119] on icon "Close" at bounding box center [418, 118] width 8 height 8
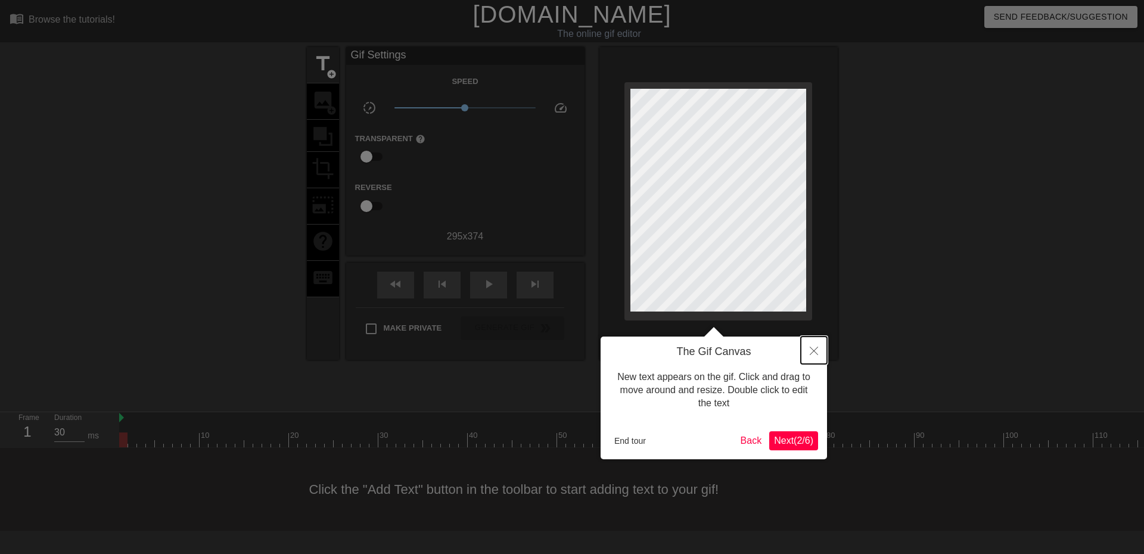
click at [816, 351] on icon "Close" at bounding box center [814, 351] width 8 height 8
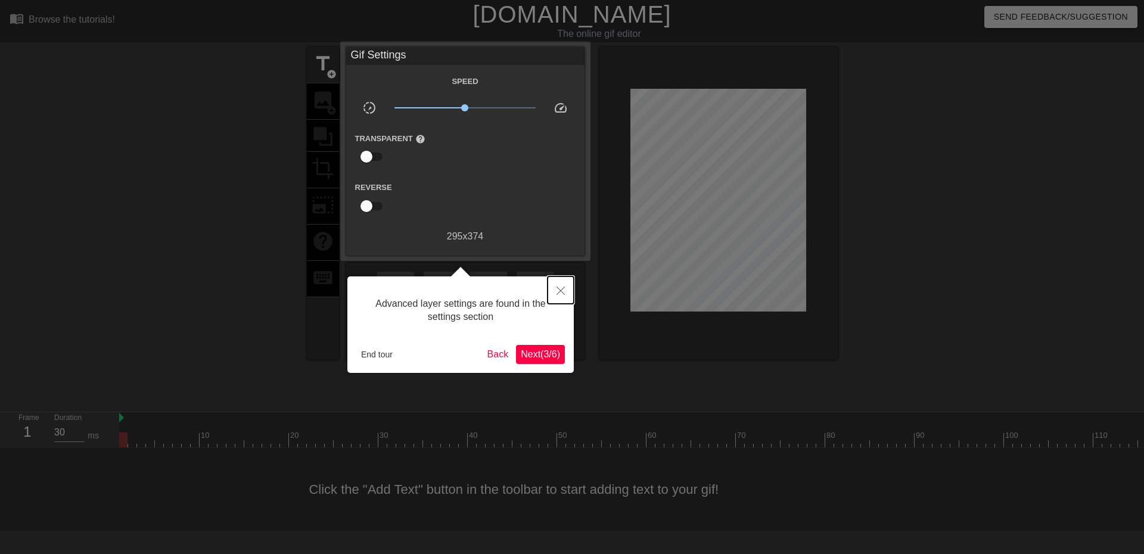
click at [560, 287] on icon "Close" at bounding box center [561, 291] width 8 height 8
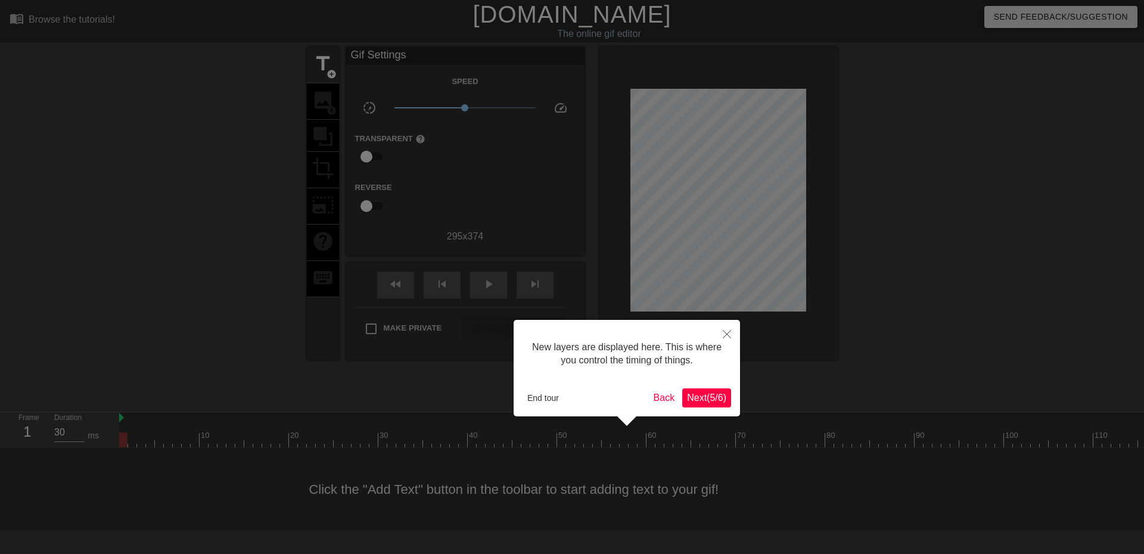
scroll to position [10, 0]
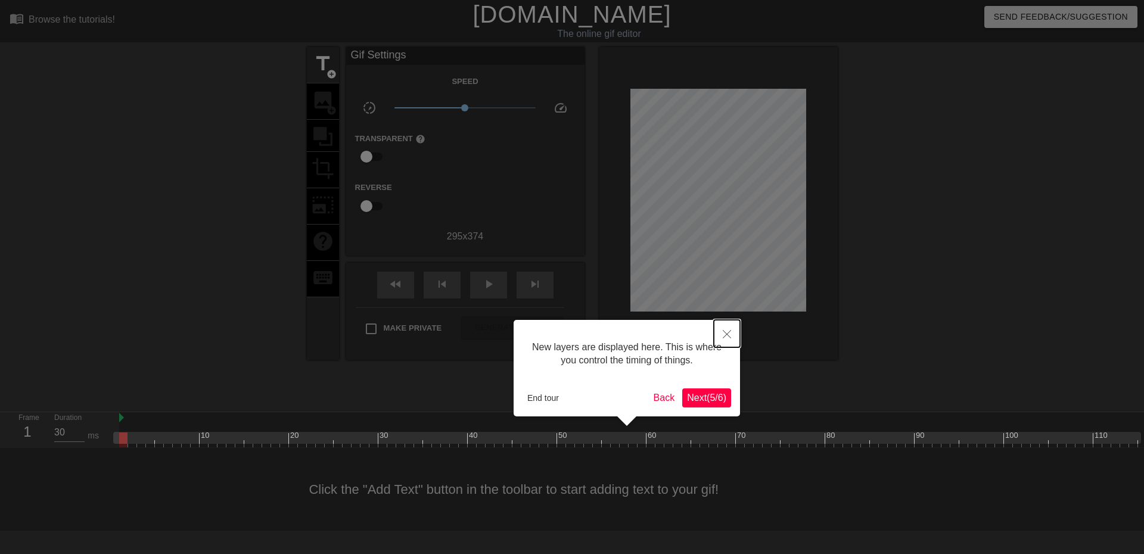
click at [725, 337] on icon "Close" at bounding box center [727, 334] width 8 height 8
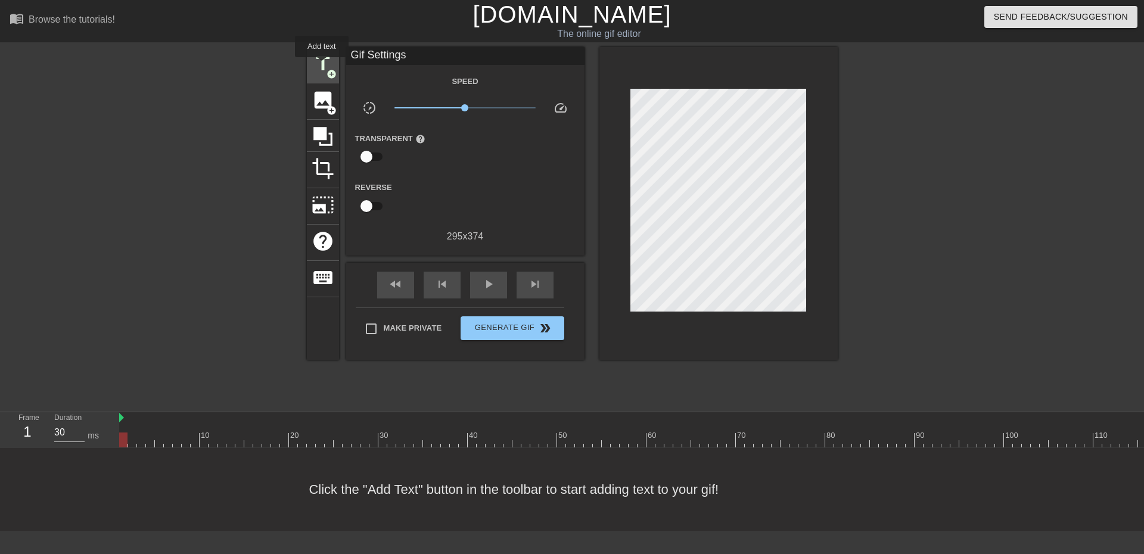
click at [322, 66] on span "title" at bounding box center [323, 63] width 23 height 23
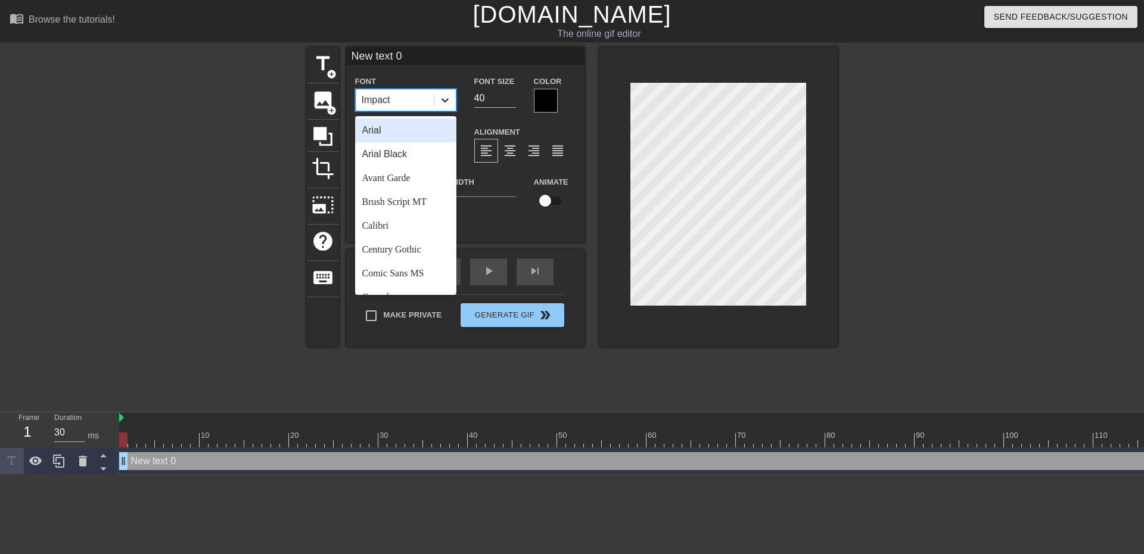
click at [444, 101] on icon at bounding box center [445, 100] width 7 height 4
click at [400, 257] on div "Trebuchet MS" at bounding box center [405, 257] width 101 height 24
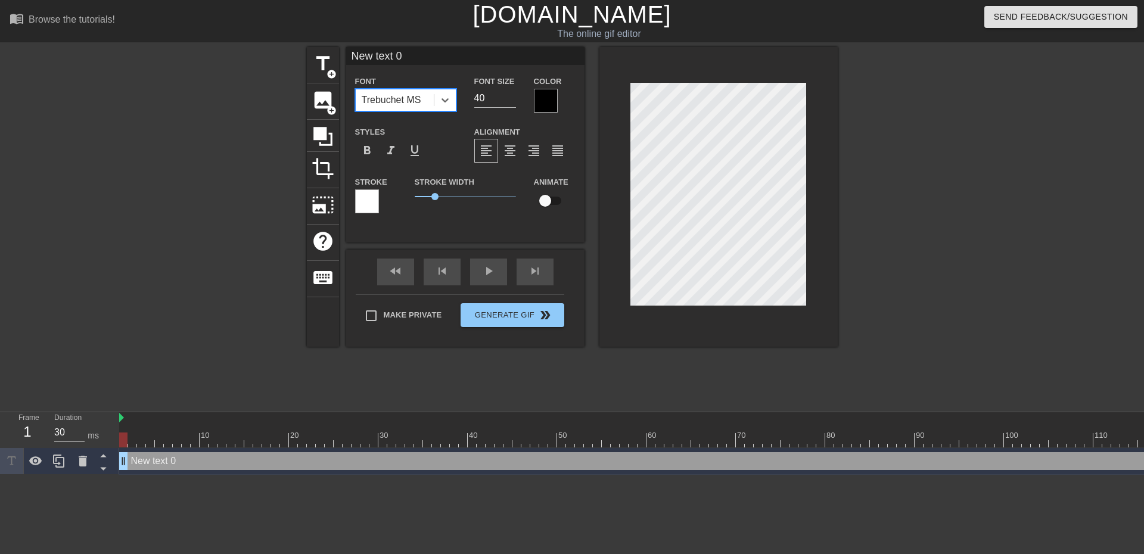
click at [545, 101] on div at bounding box center [546, 101] width 24 height 24
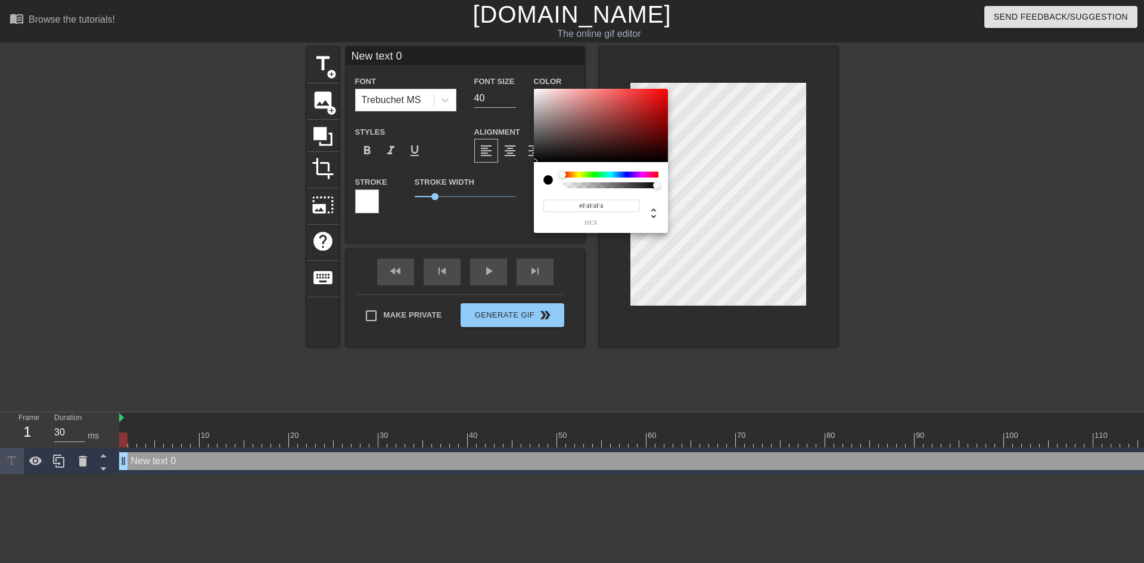
type input "#FFFFFF"
drag, startPoint x: 581, startPoint y: 131, endPoint x: 523, endPoint y: 85, distance: 74.3
click at [523, 85] on div "#FFFFFF hex" at bounding box center [572, 281] width 1144 height 563
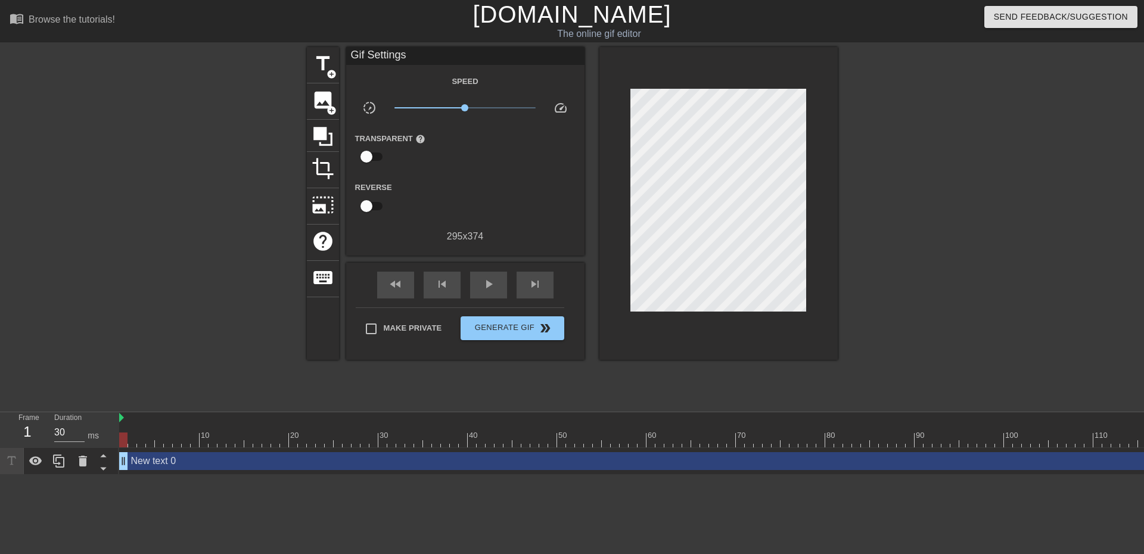
click at [427, 461] on div "New text 0 drag_handle drag_handle" at bounding box center [803, 461] width 1368 height 18
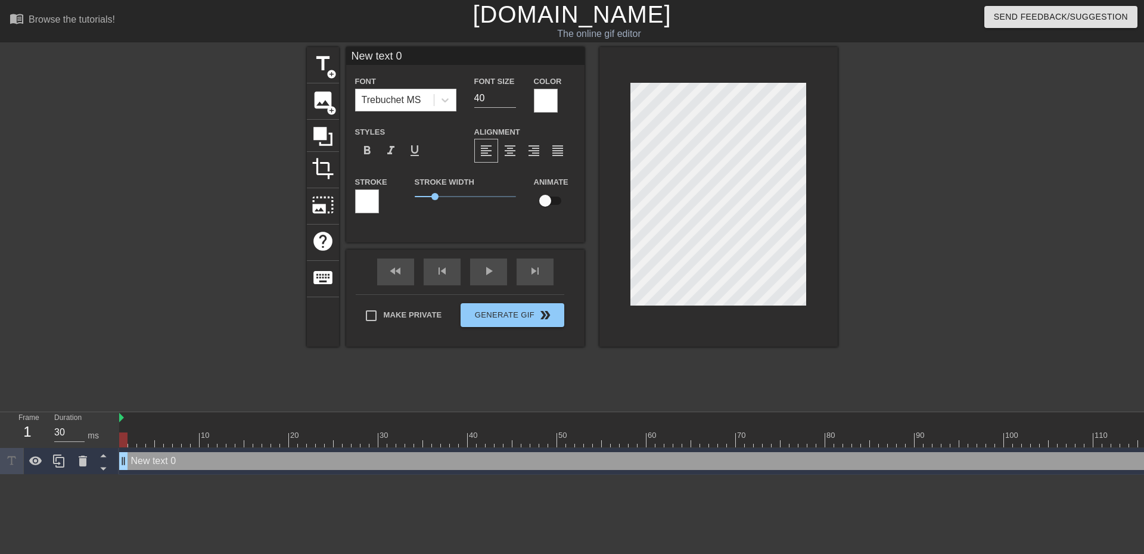
drag, startPoint x: 380, startPoint y: 53, endPoint x: 332, endPoint y: 46, distance: 48.1
click at [332, 46] on div "menu_book Browse the tutorials! [DOMAIN_NAME] The online gif editor Send Feedba…" at bounding box center [572, 237] width 1144 height 475
type input "[PERSON_NAME]"
click at [542, 104] on div at bounding box center [546, 101] width 24 height 24
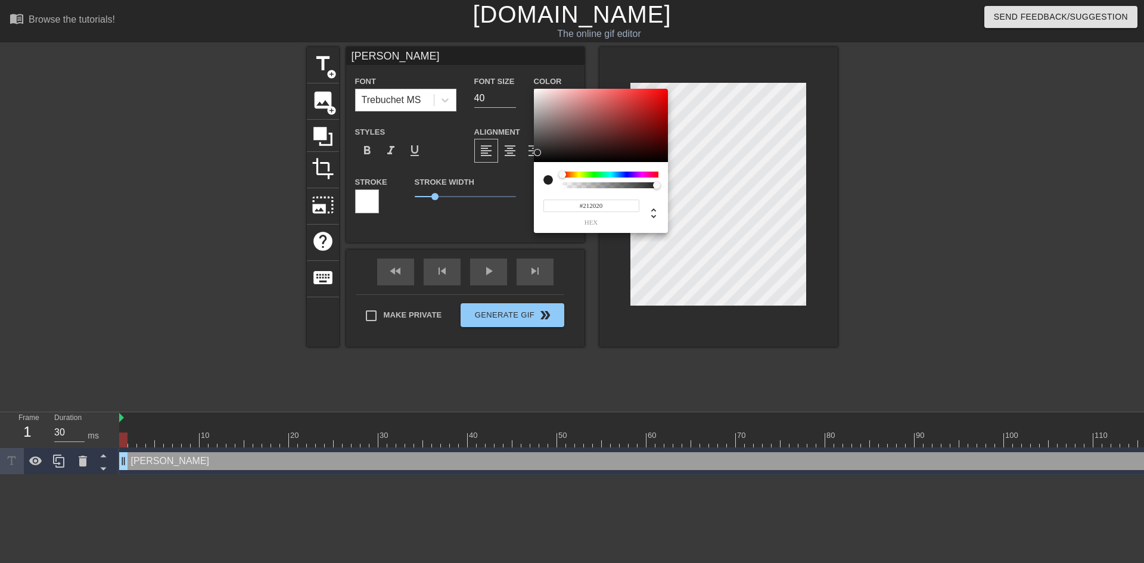
type input "#000000"
drag, startPoint x: 564, startPoint y: 141, endPoint x: 510, endPoint y: 169, distance: 61.3
click at [513, 168] on div "#000000 hex" at bounding box center [572, 281] width 1144 height 563
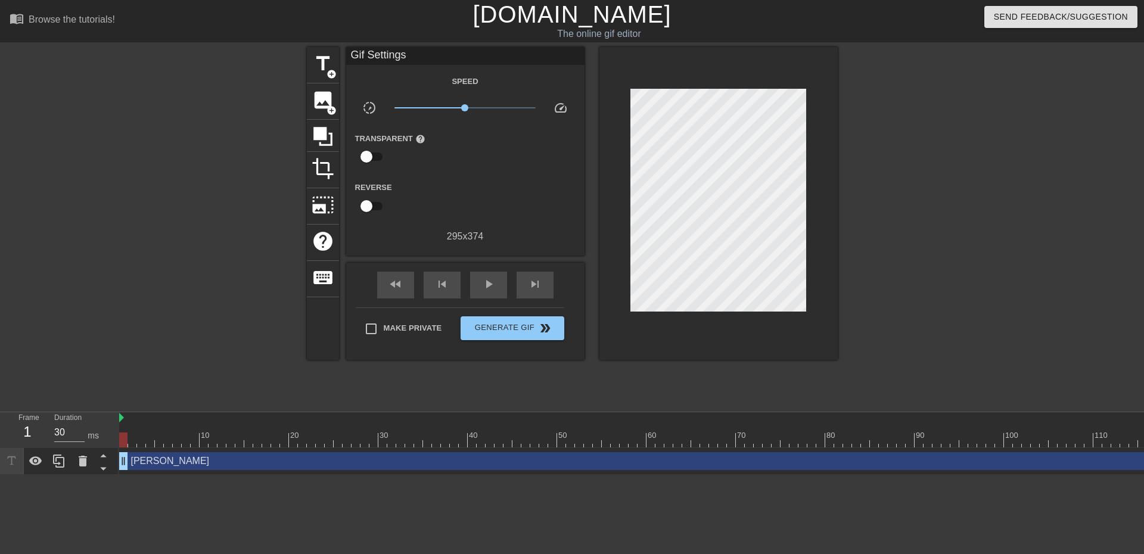
click at [502, 463] on div "[PERSON_NAME] drag_handle drag_handle" at bounding box center [803, 461] width 1368 height 18
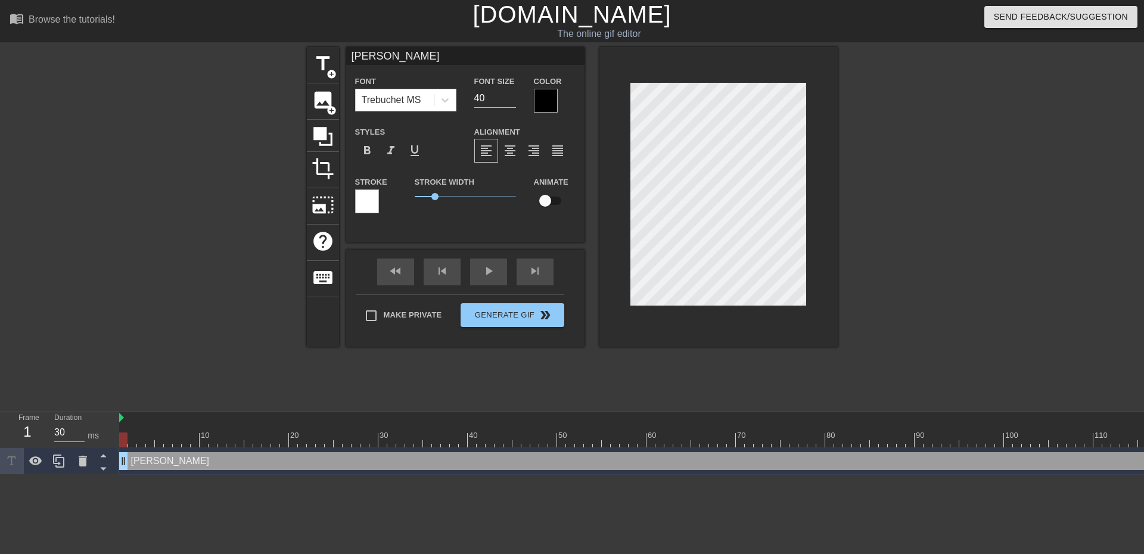
click at [365, 202] on div at bounding box center [367, 201] width 24 height 24
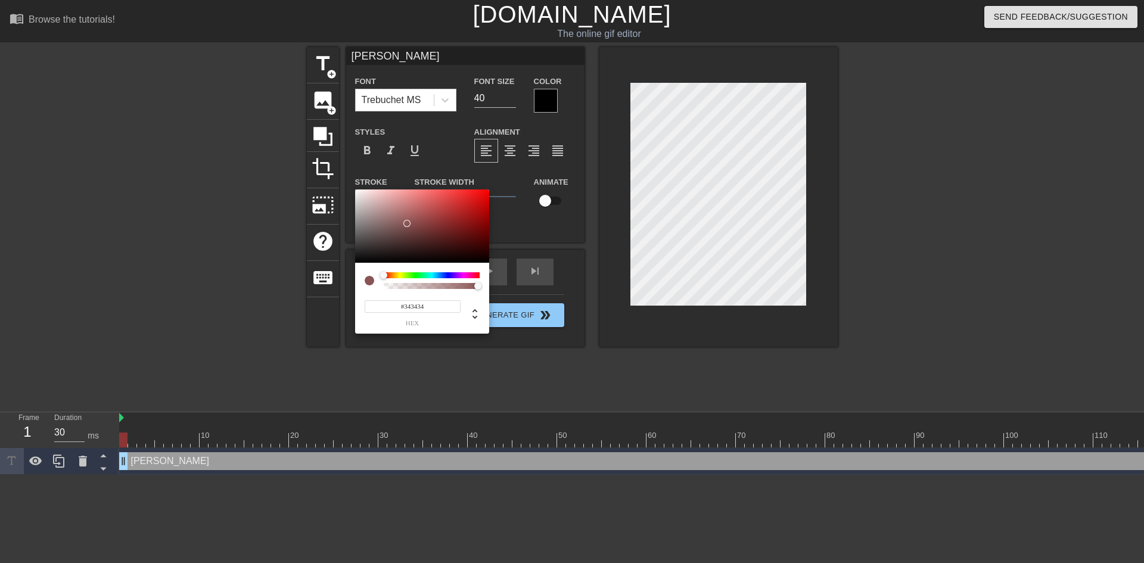
type input "#000000"
drag, startPoint x: 409, startPoint y: 222, endPoint x: 306, endPoint y: 282, distance: 119.6
click at [306, 282] on div "#000000 hex" at bounding box center [572, 281] width 1144 height 563
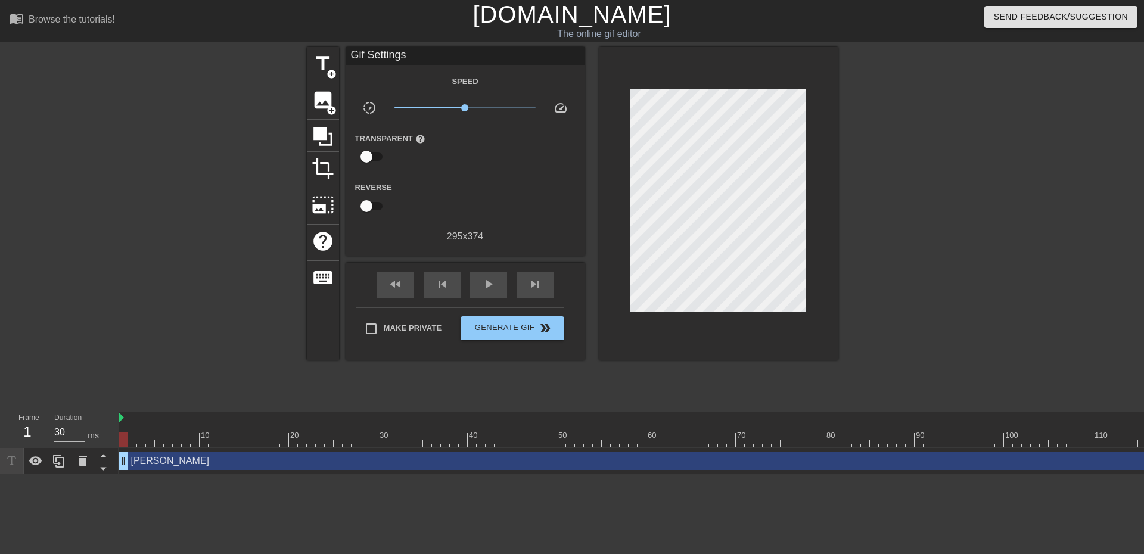
click at [514, 462] on div "[PERSON_NAME] drag_handle drag_handle" at bounding box center [803, 461] width 1368 height 18
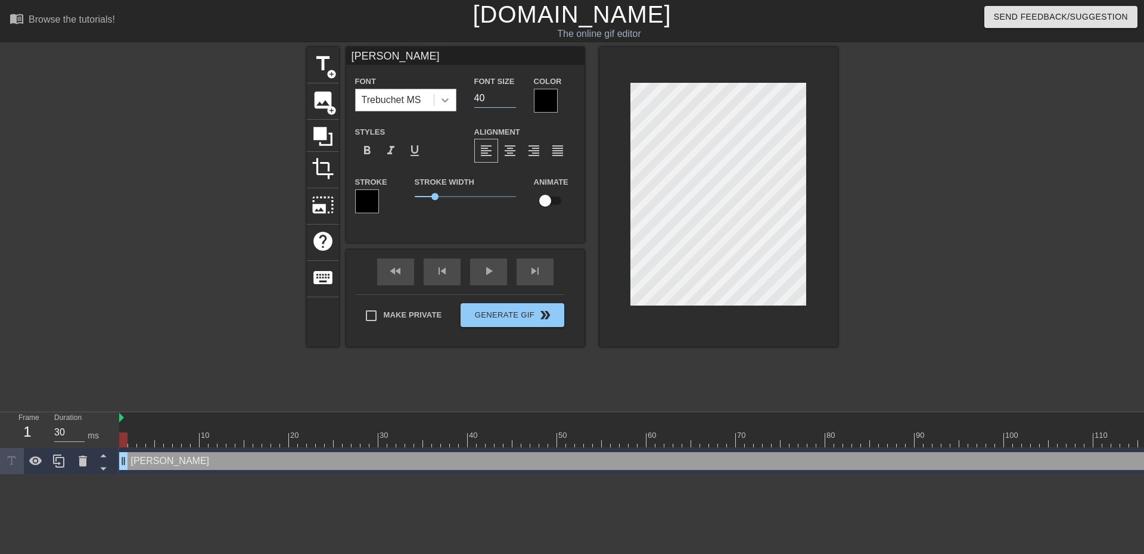
drag, startPoint x: 481, startPoint y: 98, endPoint x: 450, endPoint y: 94, distance: 31.3
click at [456, 96] on div "Font Trebuchet MS Font Size 40 Color" at bounding box center [465, 93] width 238 height 39
type input "30"
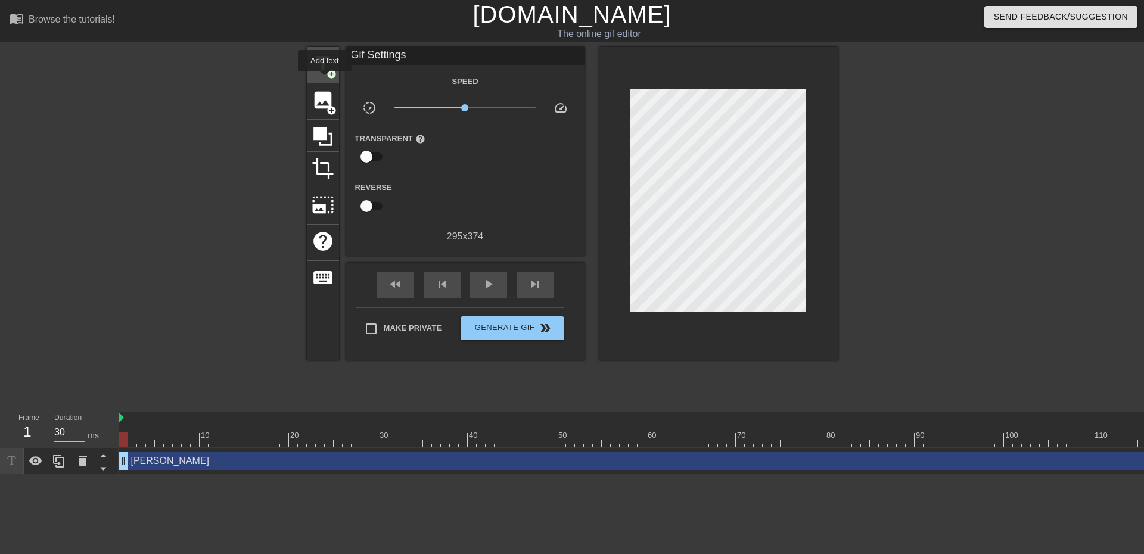
click at [323, 73] on span "title" at bounding box center [323, 63] width 23 height 23
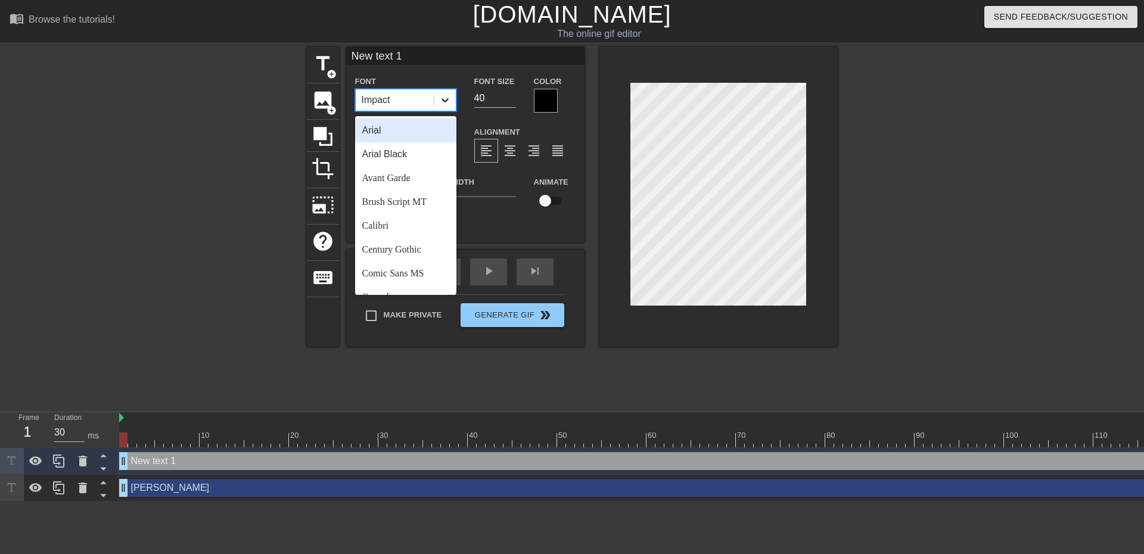
click at [442, 102] on icon at bounding box center [445, 100] width 12 height 12
click at [415, 256] on div "Trebuchet MS" at bounding box center [405, 257] width 101 height 24
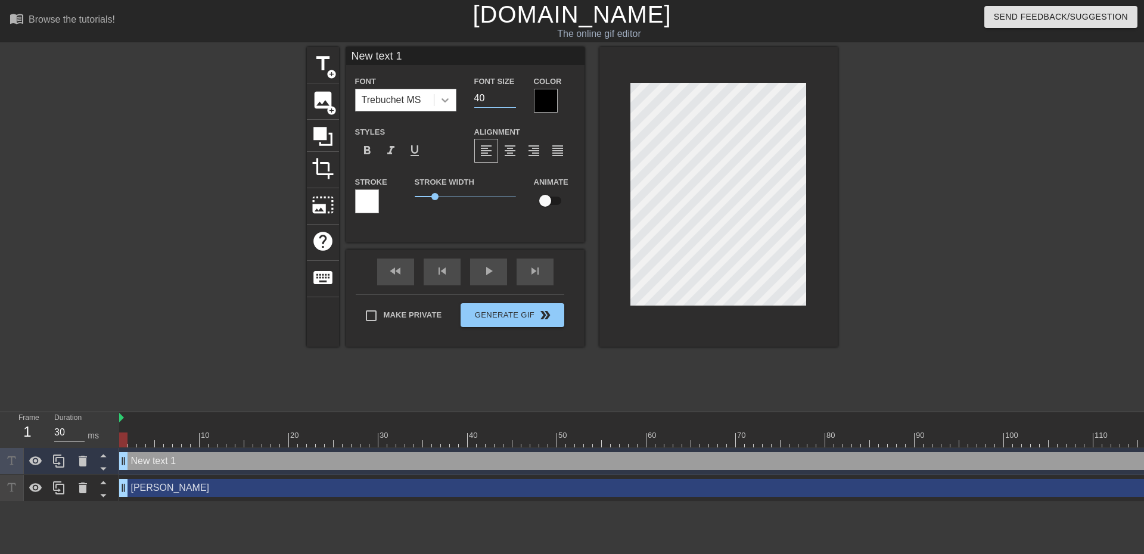
drag, startPoint x: 494, startPoint y: 92, endPoint x: 452, endPoint y: 94, distance: 41.7
click at [454, 94] on div "Font Trebuchet MS Font Size 40 Color" at bounding box center [465, 93] width 238 height 39
type input "30"
click at [378, 201] on div at bounding box center [367, 201] width 24 height 24
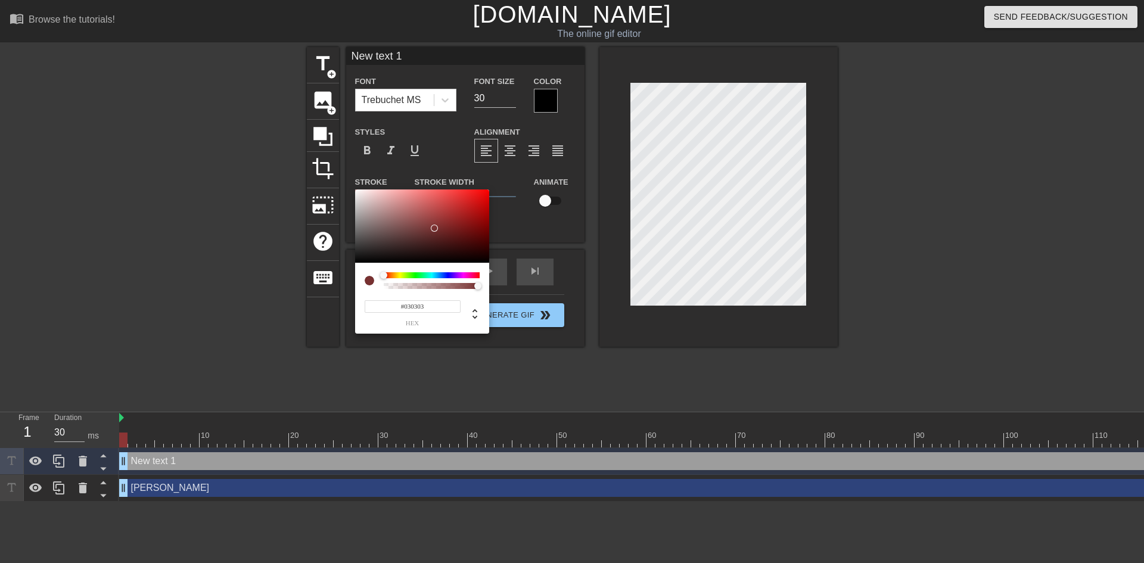
type input "#000000"
drag, startPoint x: 425, startPoint y: 232, endPoint x: 322, endPoint y: 276, distance: 112.4
click at [319, 276] on div "#000000 hex" at bounding box center [572, 281] width 1144 height 563
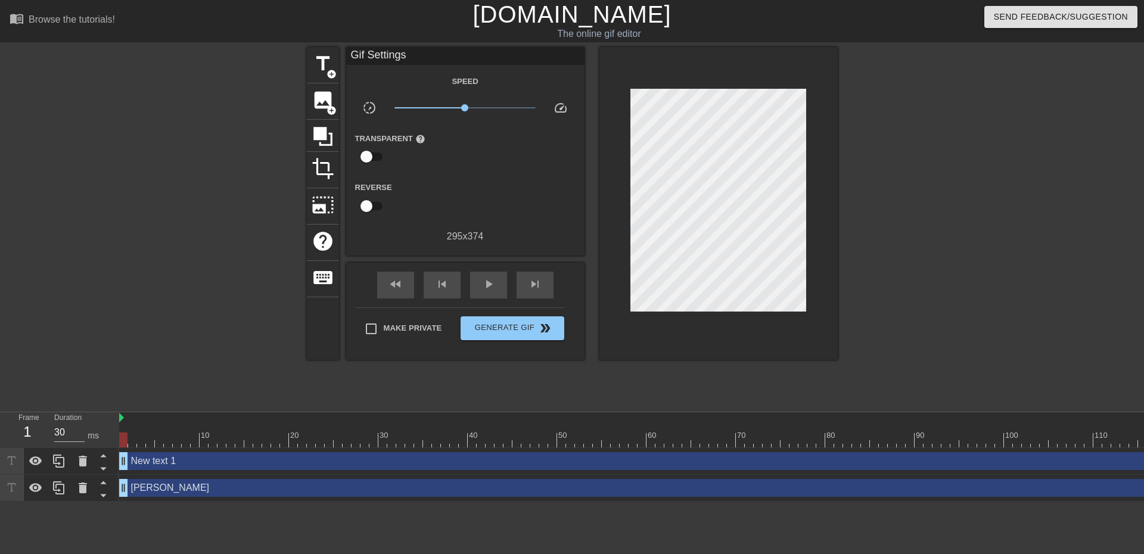
click at [505, 460] on div "New text 1 drag_handle drag_handle" at bounding box center [803, 461] width 1368 height 18
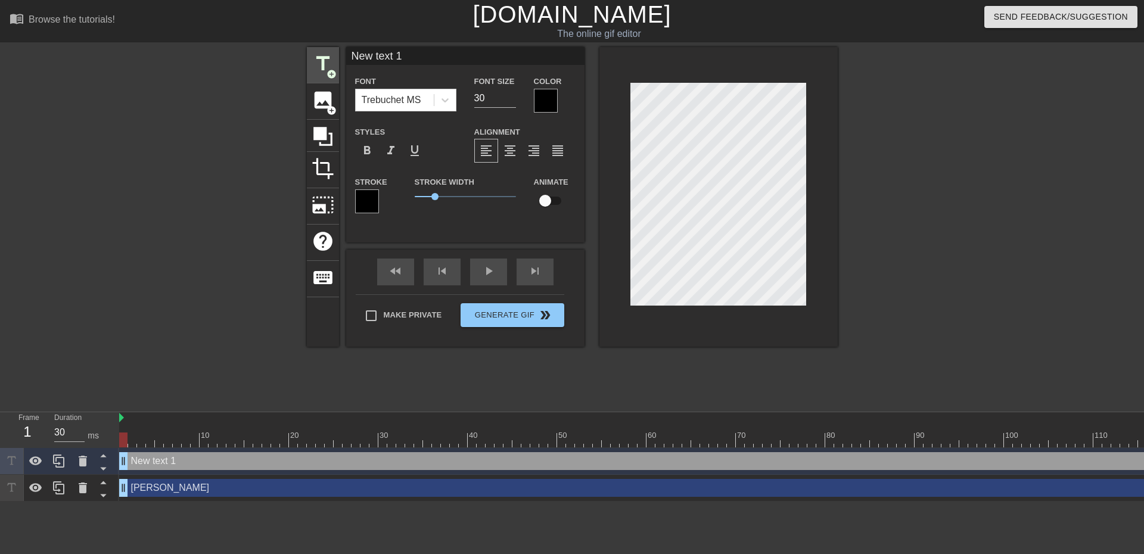
drag, startPoint x: 414, startPoint y: 57, endPoint x: 308, endPoint y: 49, distance: 106.4
click at [309, 49] on div "title add_circle image add_circle crop photo_size_select_large help keyboard Ne…" at bounding box center [572, 197] width 531 height 300
type input "Kapinha"
drag, startPoint x: 477, startPoint y: 99, endPoint x: 458, endPoint y: 101, distance: 19.2
click at [444, 97] on div "Font Trebuchet MS Font Size 30 Color" at bounding box center [465, 93] width 238 height 39
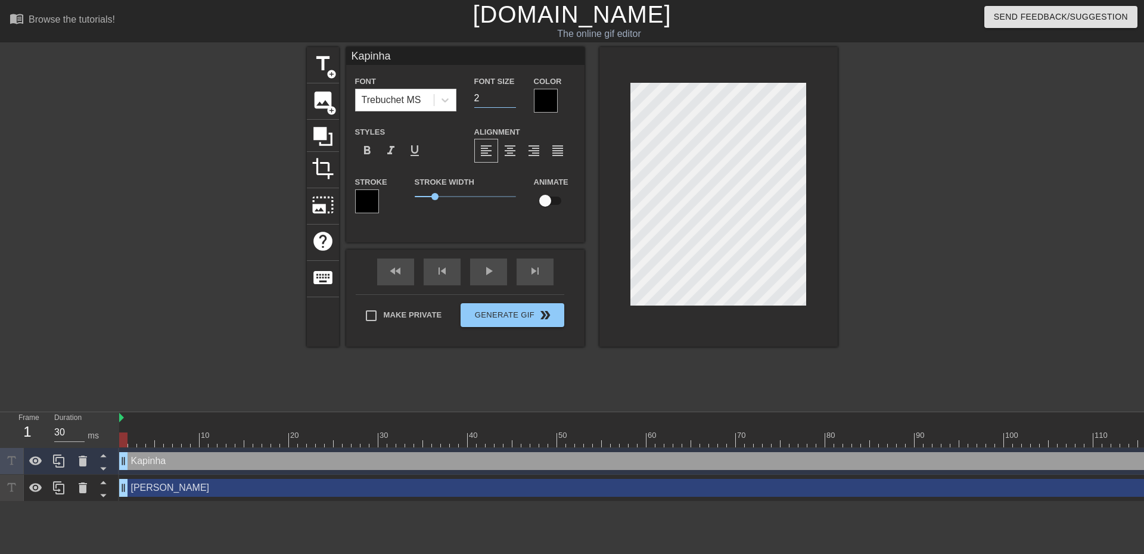
type input "25"
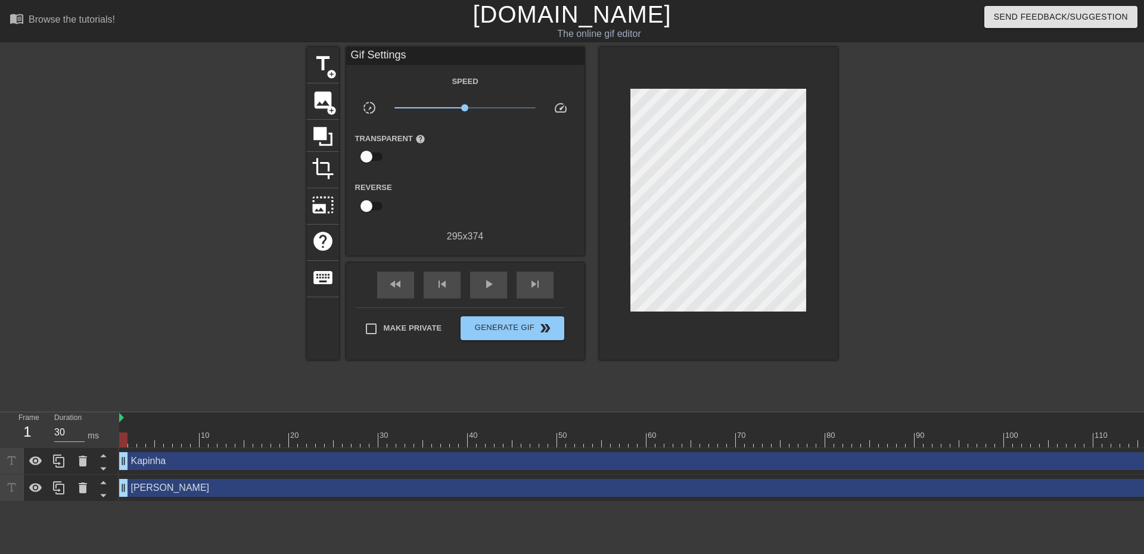
click at [659, 462] on div "Kapinha drag_handle drag_handle" at bounding box center [803, 461] width 1368 height 18
click at [911, 281] on div at bounding box center [941, 226] width 179 height 358
click at [513, 324] on span "Generate Gif double_arrow" at bounding box center [512, 328] width 94 height 14
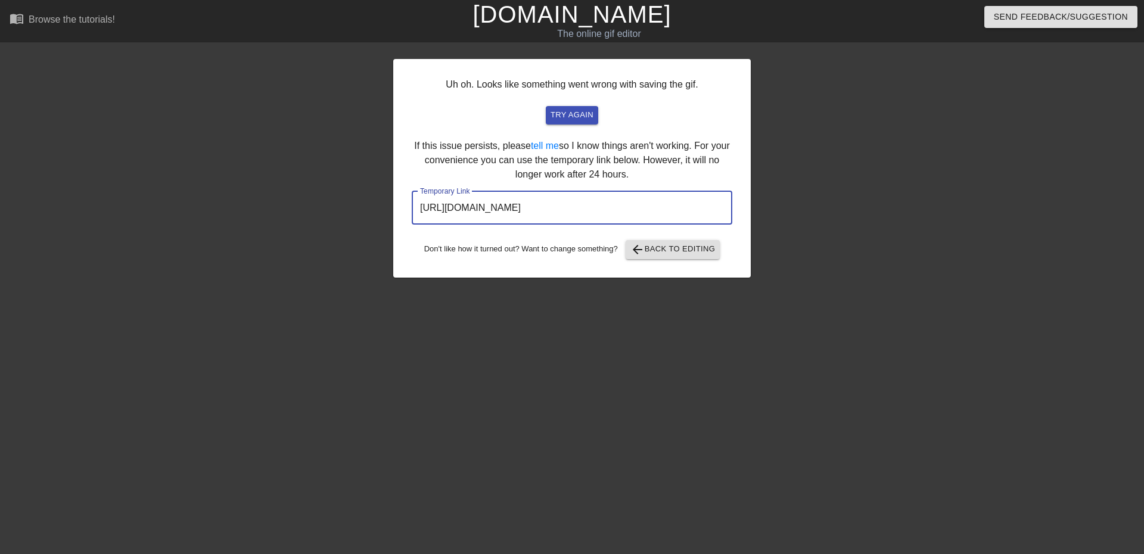
drag, startPoint x: 688, startPoint y: 209, endPoint x: 353, endPoint y: 92, distance: 354.9
click at [338, 157] on div "Uh oh. Looks like something went wrong with saving the gif. try again If this i…" at bounding box center [572, 226] width 1144 height 358
